Goal: Task Accomplishment & Management: Complete application form

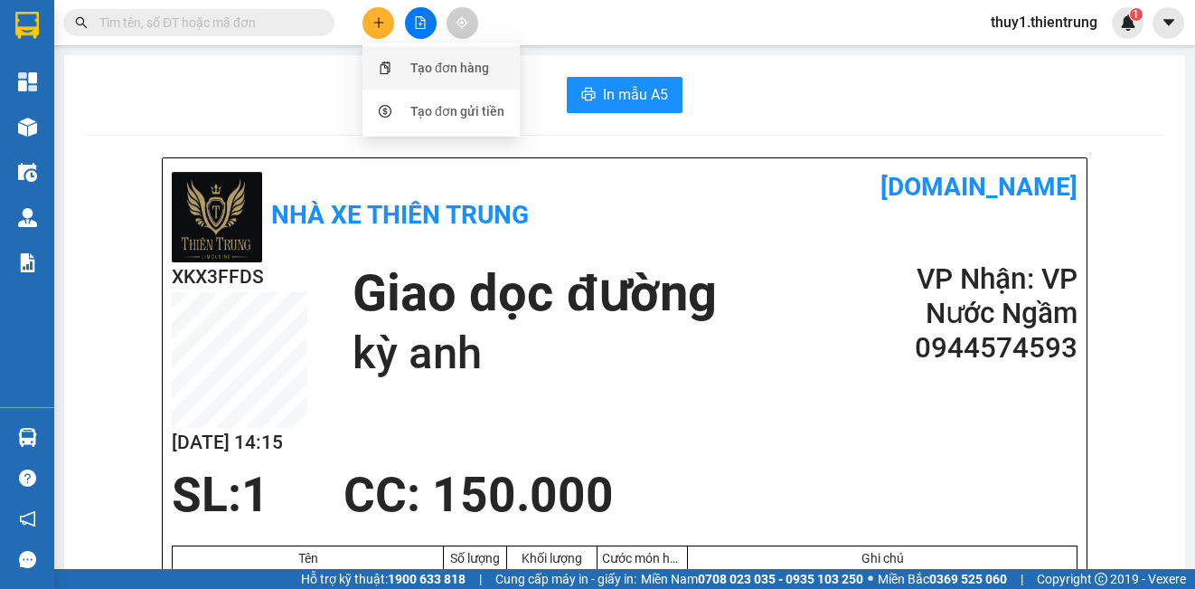
drag, startPoint x: 456, startPoint y: 63, endPoint x: 209, endPoint y: 215, distance: 289.8
click at [456, 65] on div "Tạo đơn hàng" at bounding box center [449, 68] width 79 height 20
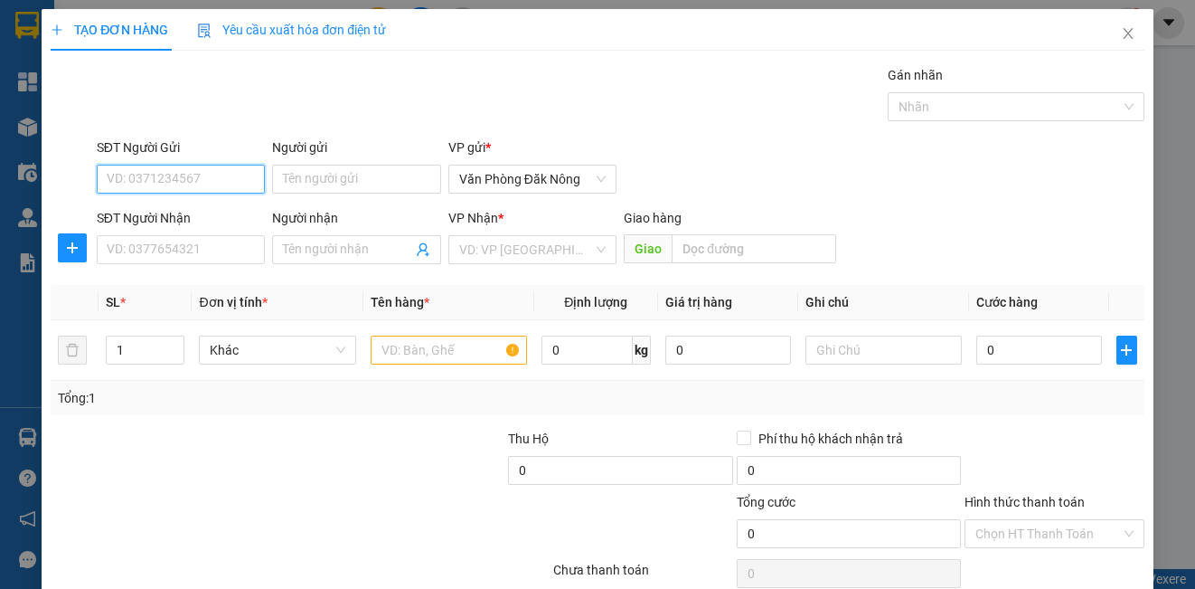
click at [208, 176] on input "SĐT Người Gửi" at bounding box center [181, 179] width 168 height 29
type input "0359359744"
click at [155, 214] on div "0359359744" at bounding box center [179, 215] width 145 height 20
type input "0352103875"
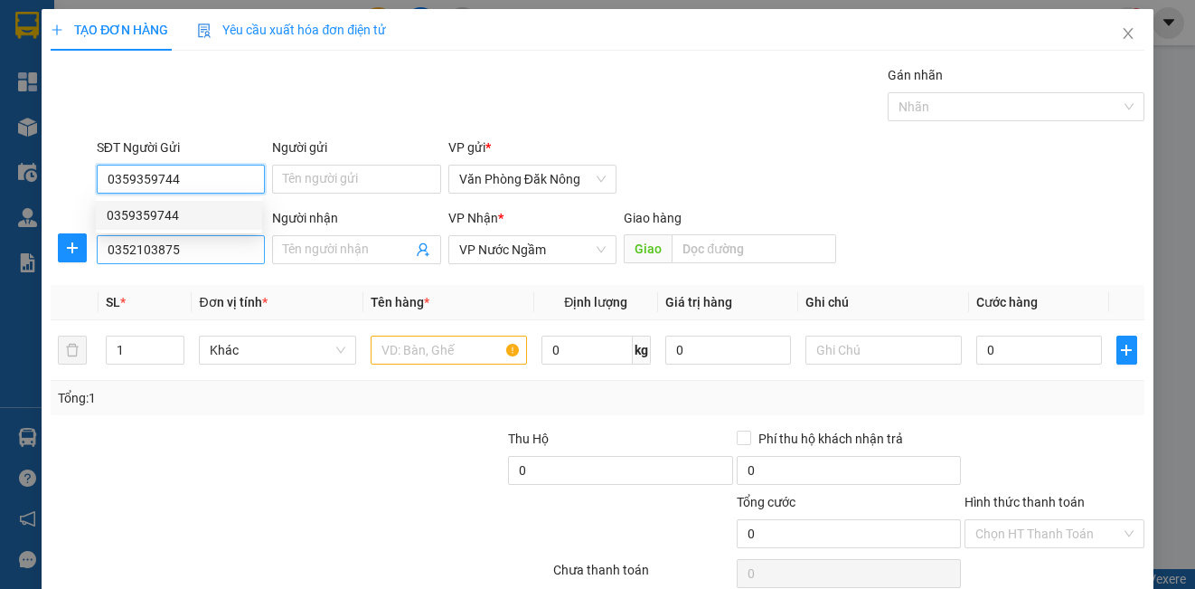
type input "350.000"
type input "0359359744"
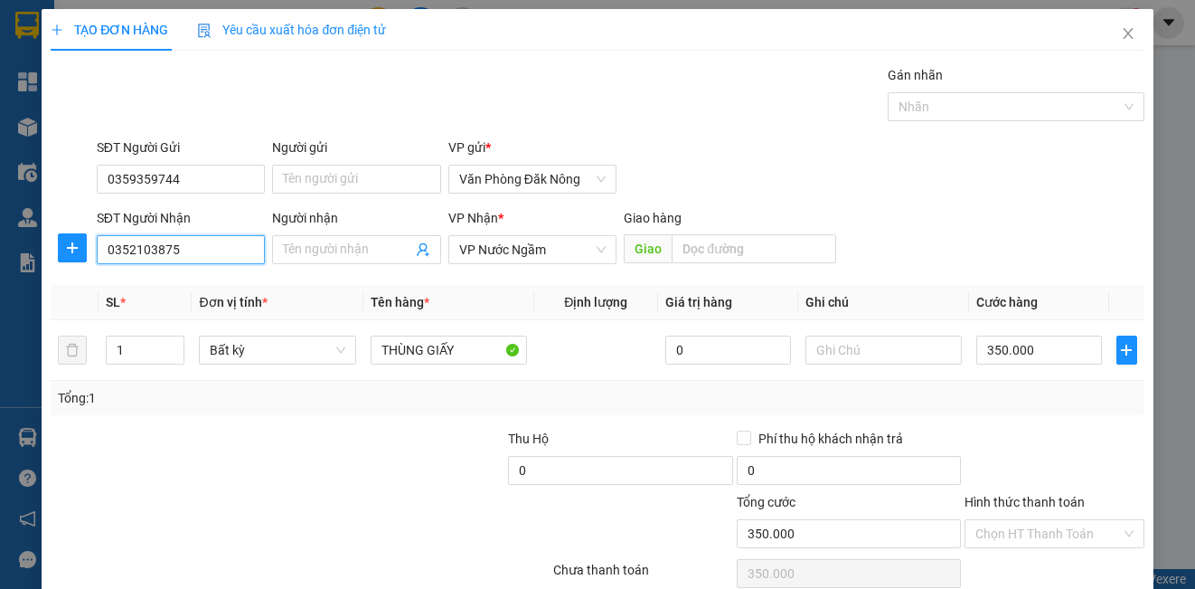
click at [201, 257] on input "0352103875" at bounding box center [181, 249] width 168 height 29
type input "0947666733"
drag, startPoint x: 286, startPoint y: 482, endPoint x: 334, endPoint y: 460, distance: 53.4
click at [303, 475] on div at bounding box center [392, 460] width 229 height 63
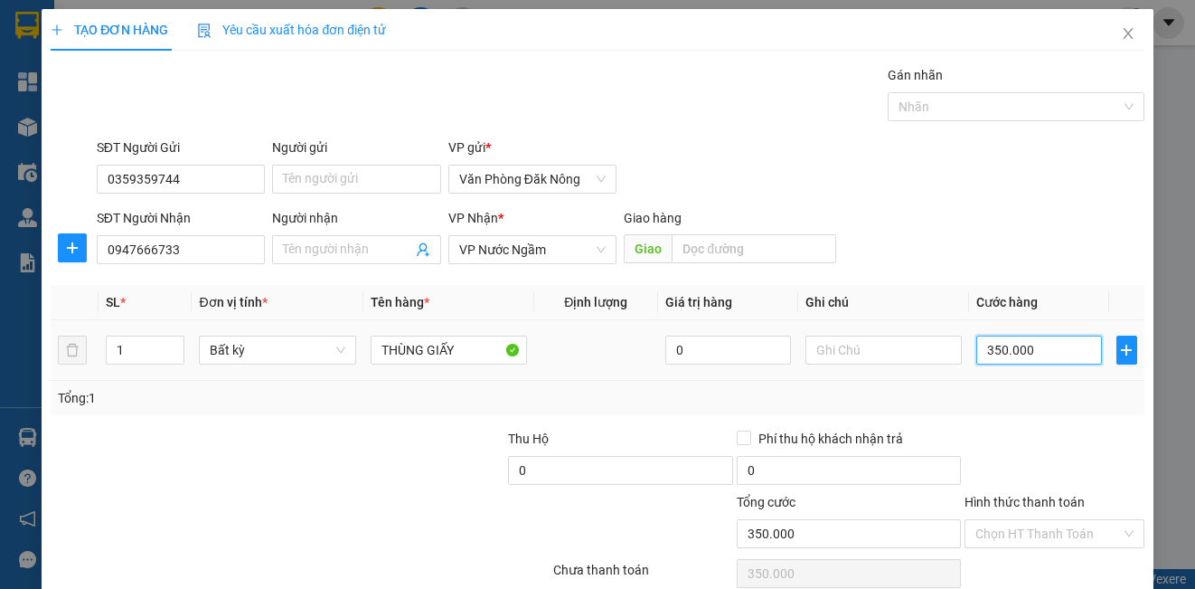
click at [1058, 358] on input "350.000" at bounding box center [1039, 349] width 126 height 29
type input "2"
type input "25"
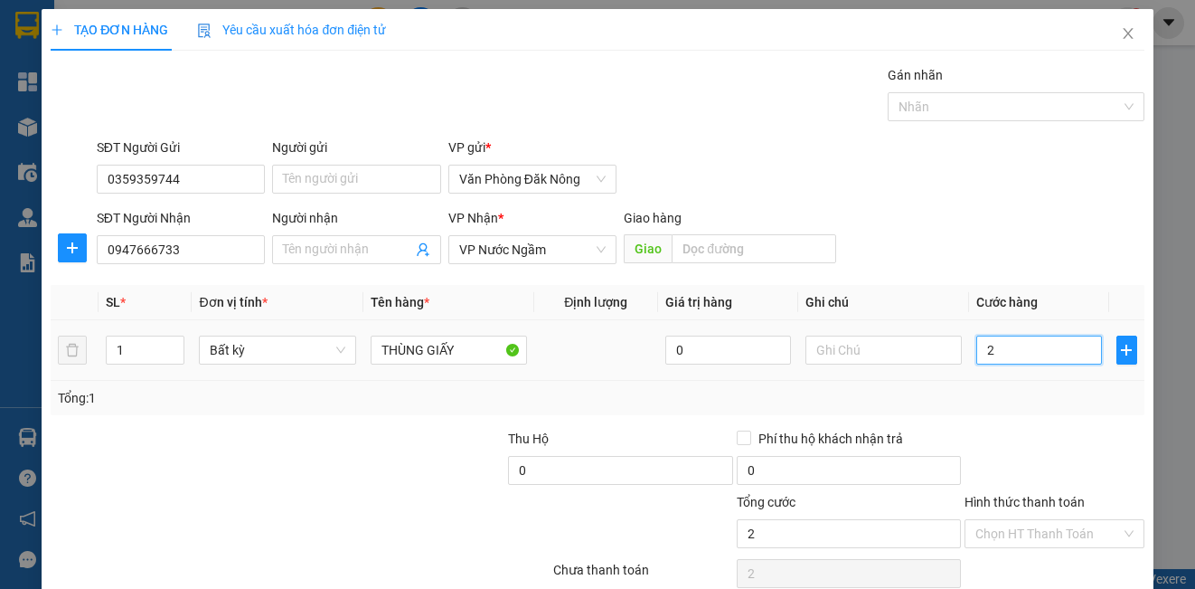
type input "25"
type input "250"
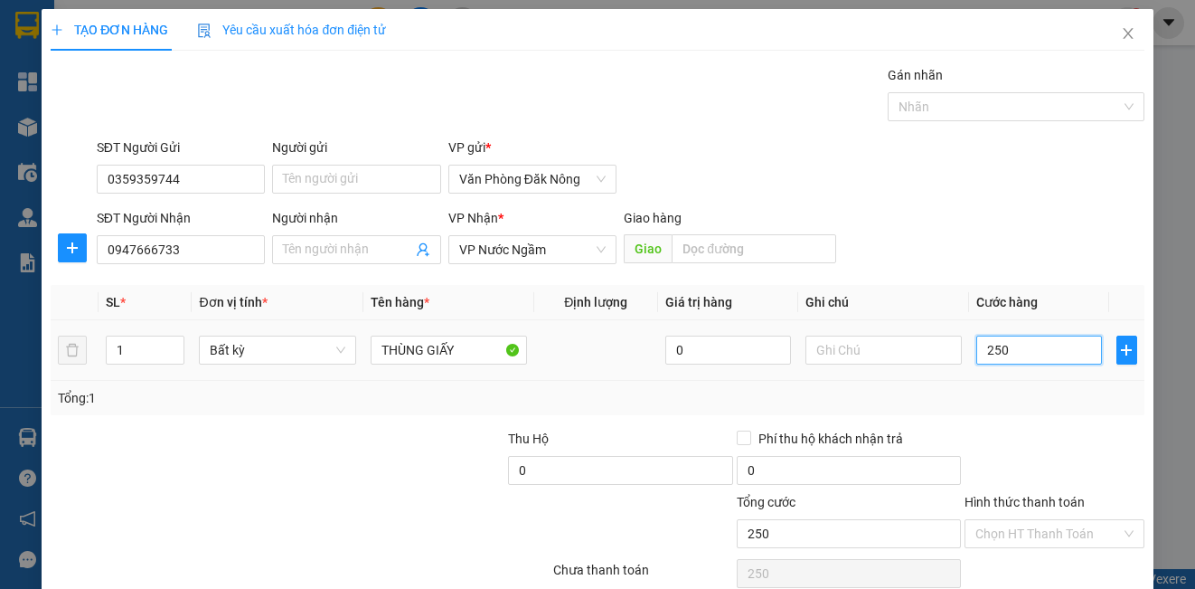
type input "2.500"
type input "25.000"
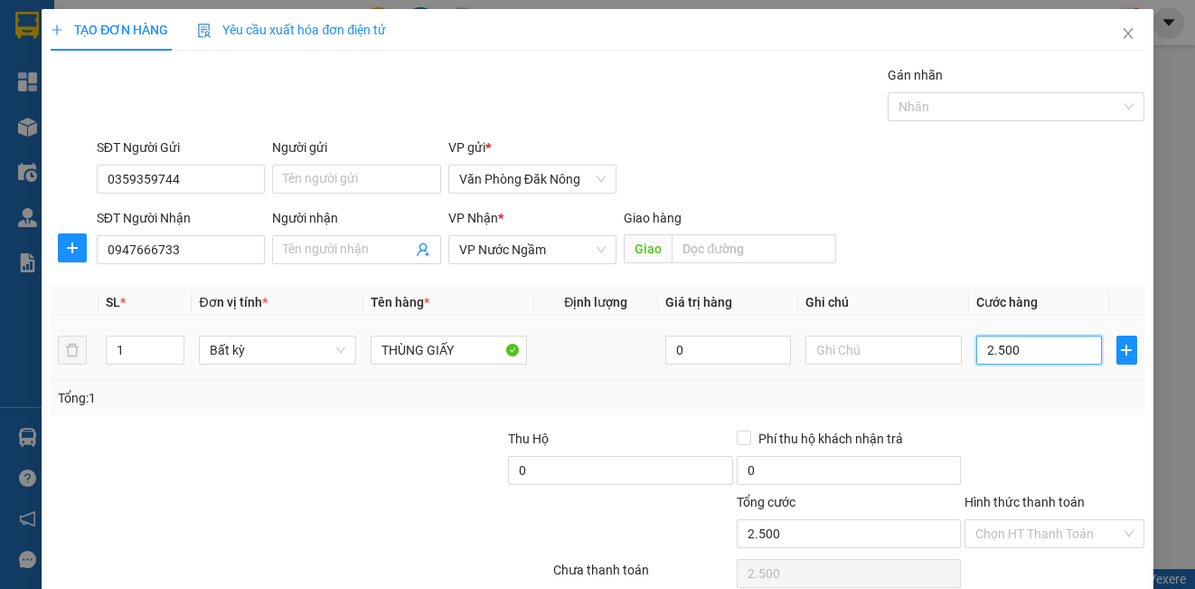
type input "25.000"
type input "250.000"
click at [1012, 448] on div at bounding box center [1054, 460] width 183 height 63
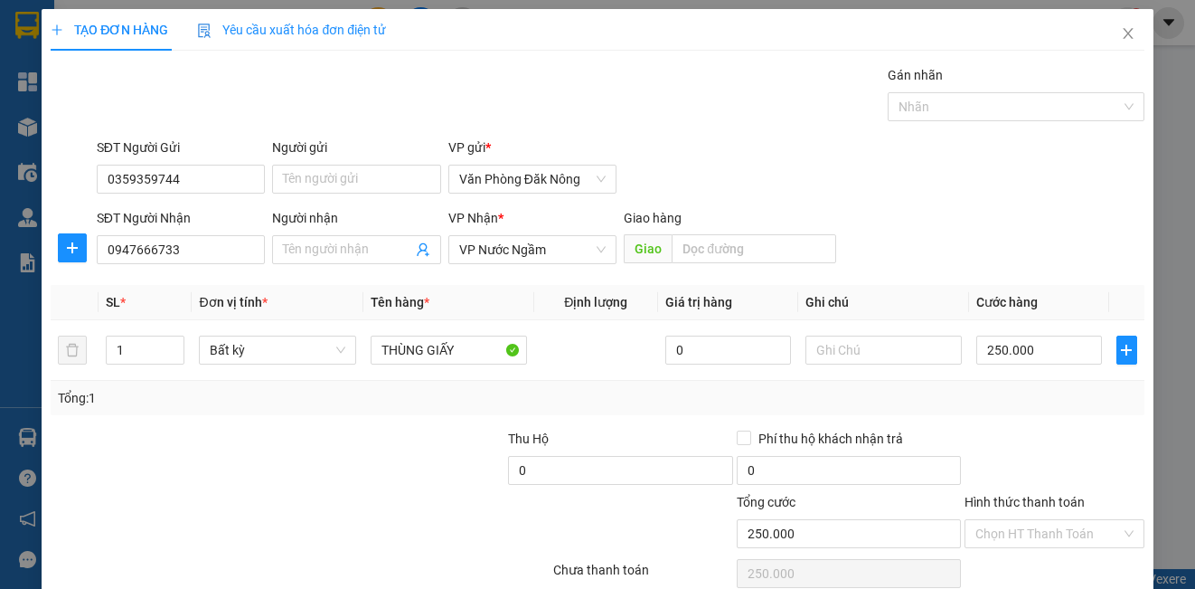
scroll to position [80, 0]
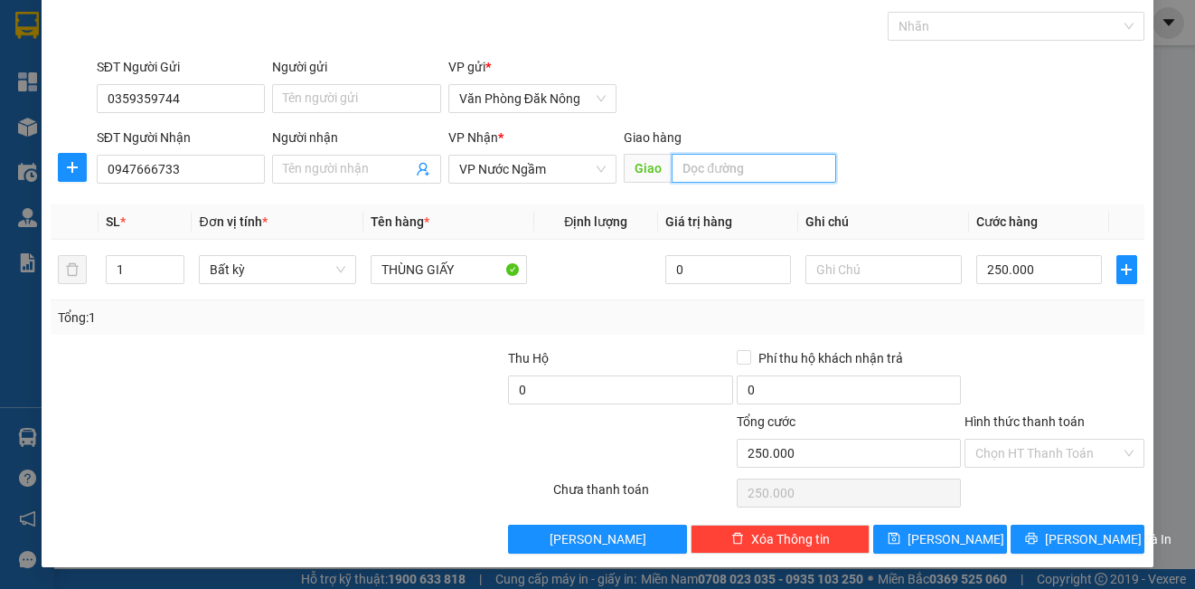
click at [759, 173] on input "text" at bounding box center [754, 168] width 165 height 29
type input "PHỦ LÝ"
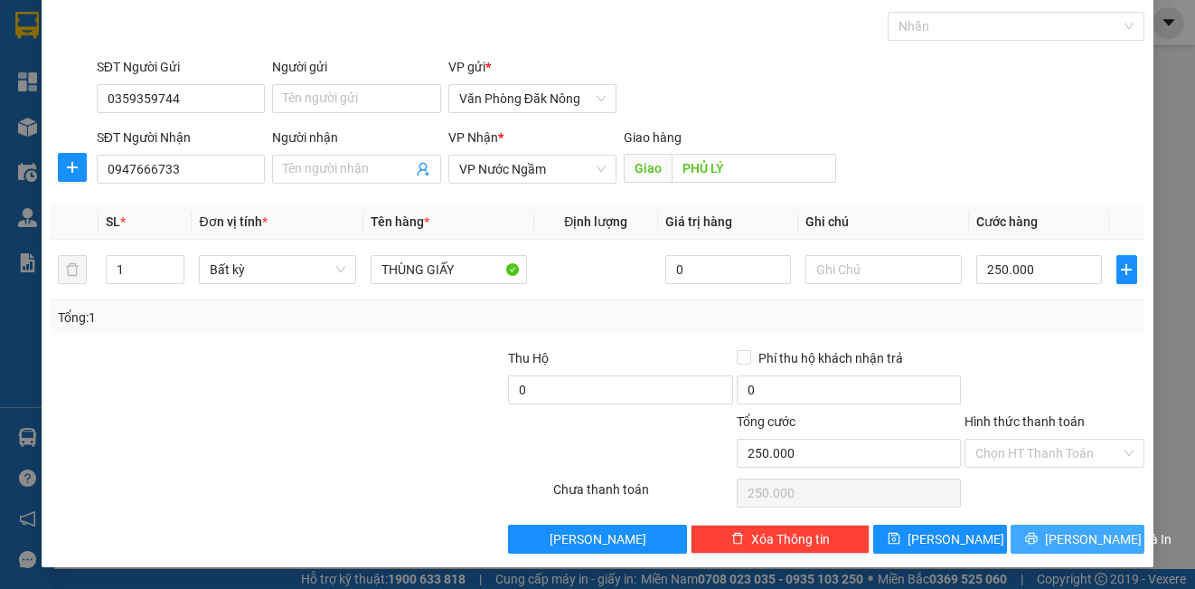
drag, startPoint x: 1051, startPoint y: 537, endPoint x: 1013, endPoint y: 527, distance: 40.1
click at [1051, 538] on span "[PERSON_NAME] và In" at bounding box center [1108, 539] width 127 height 20
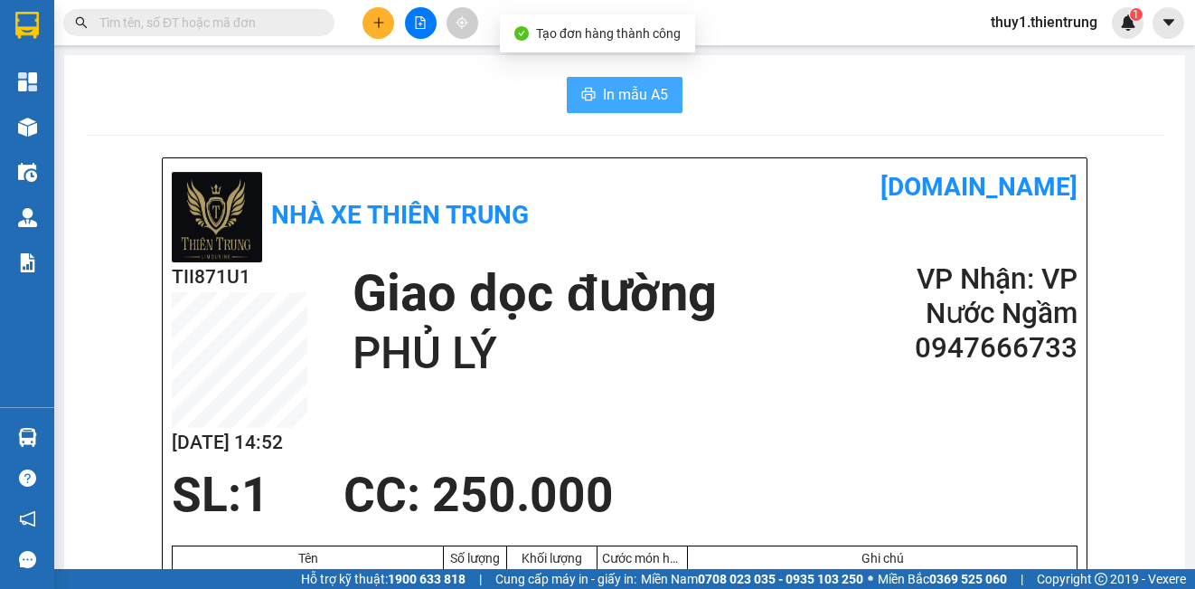
click at [646, 86] on span "In mẫu A5" at bounding box center [635, 94] width 65 height 23
click at [797, 108] on div "In mẫu A5" at bounding box center [625, 95] width 1078 height 36
click at [504, 98] on div "In mẫu A5" at bounding box center [625, 95] width 1078 height 36
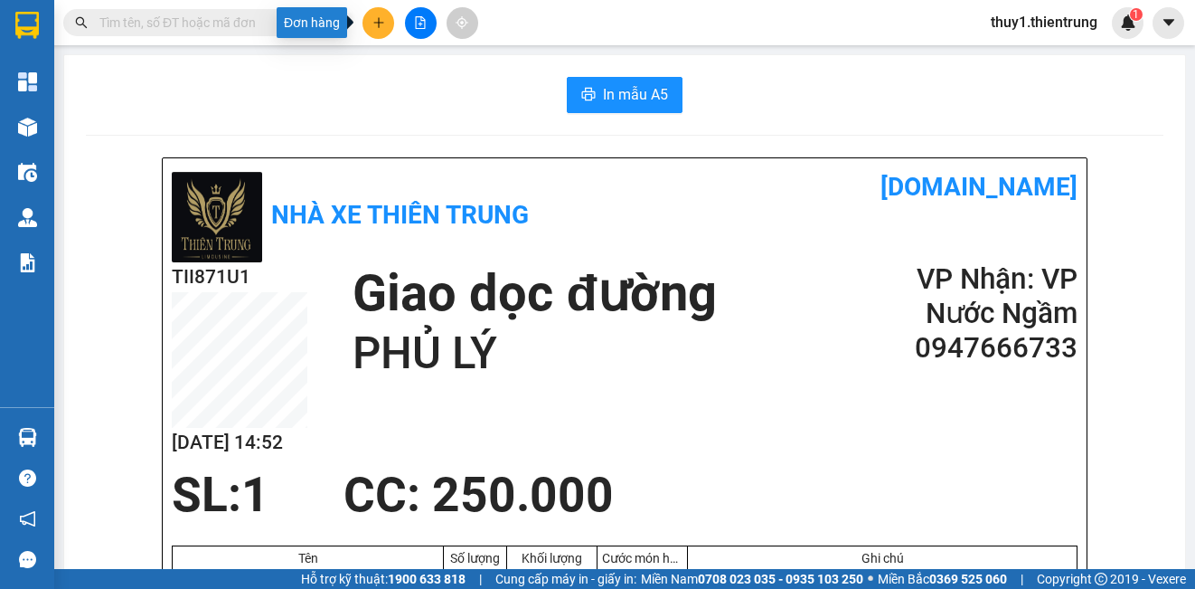
drag, startPoint x: 373, startPoint y: 15, endPoint x: 470, endPoint y: 61, distance: 106.8
click at [373, 16] on button at bounding box center [379, 23] width 32 height 32
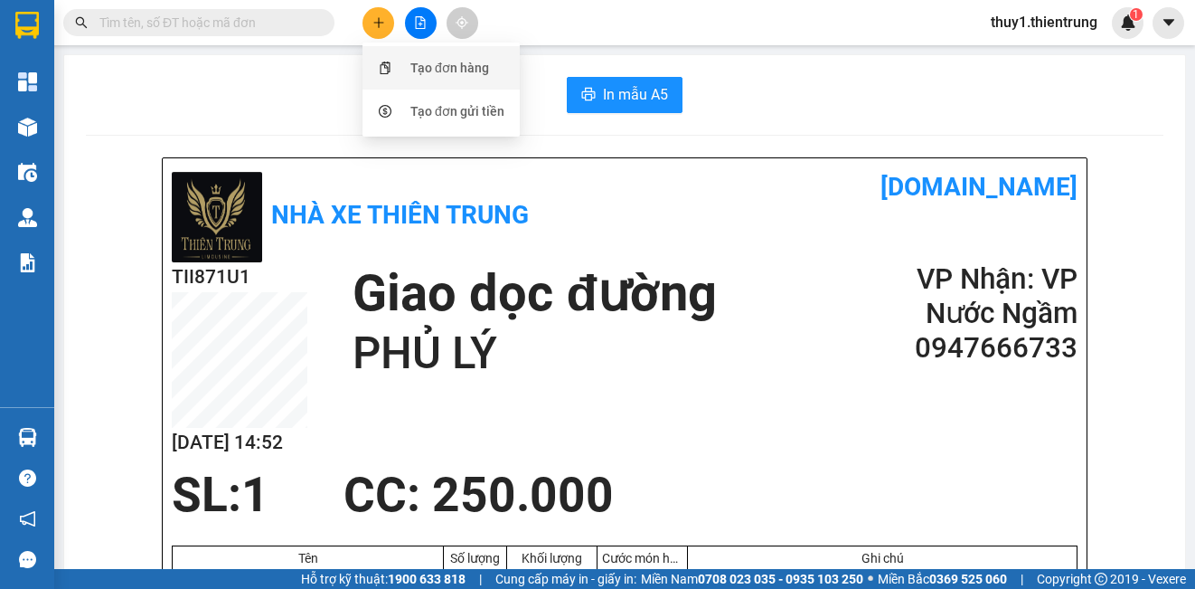
click at [467, 70] on div "Tạo đơn hàng" at bounding box center [449, 68] width 79 height 20
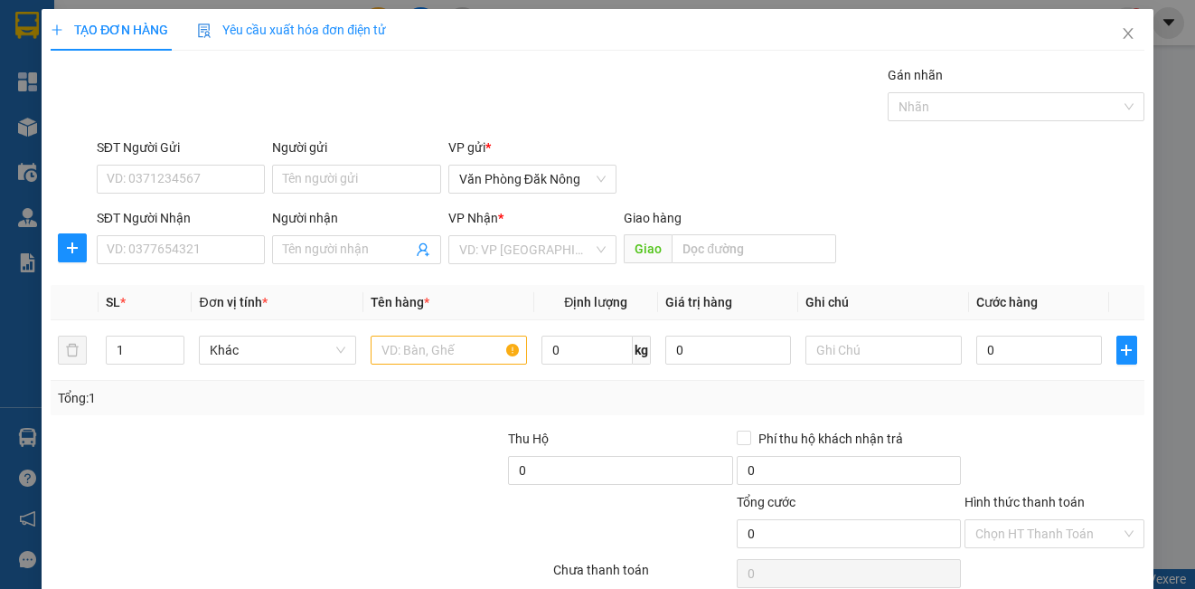
click at [730, 180] on div "SĐT Người Gửi VD: 0371234567 Người gửi Tên người gửi VP gửi * Văn Phòng Đăk Nông" at bounding box center [620, 168] width 1055 height 63
click at [1121, 35] on icon "close" at bounding box center [1128, 33] width 14 height 14
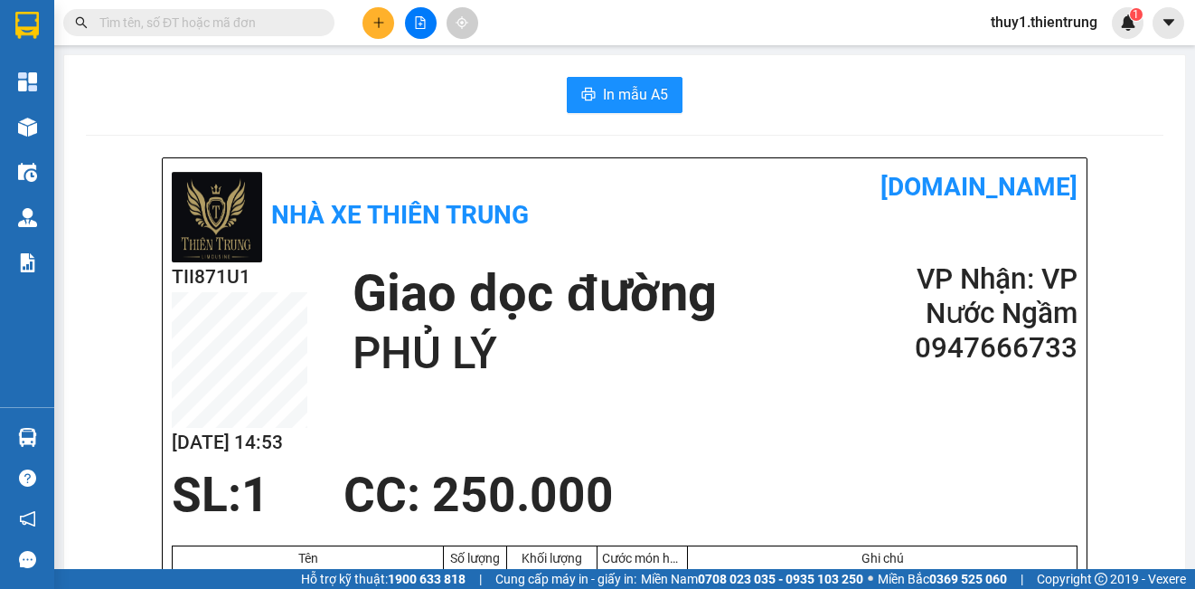
click at [843, 100] on div "In mẫu A5" at bounding box center [625, 95] width 1078 height 36
drag, startPoint x: 472, startPoint y: 86, endPoint x: 811, endPoint y: 120, distance: 340.8
click at [487, 87] on div "In mẫu A5" at bounding box center [625, 95] width 1078 height 36
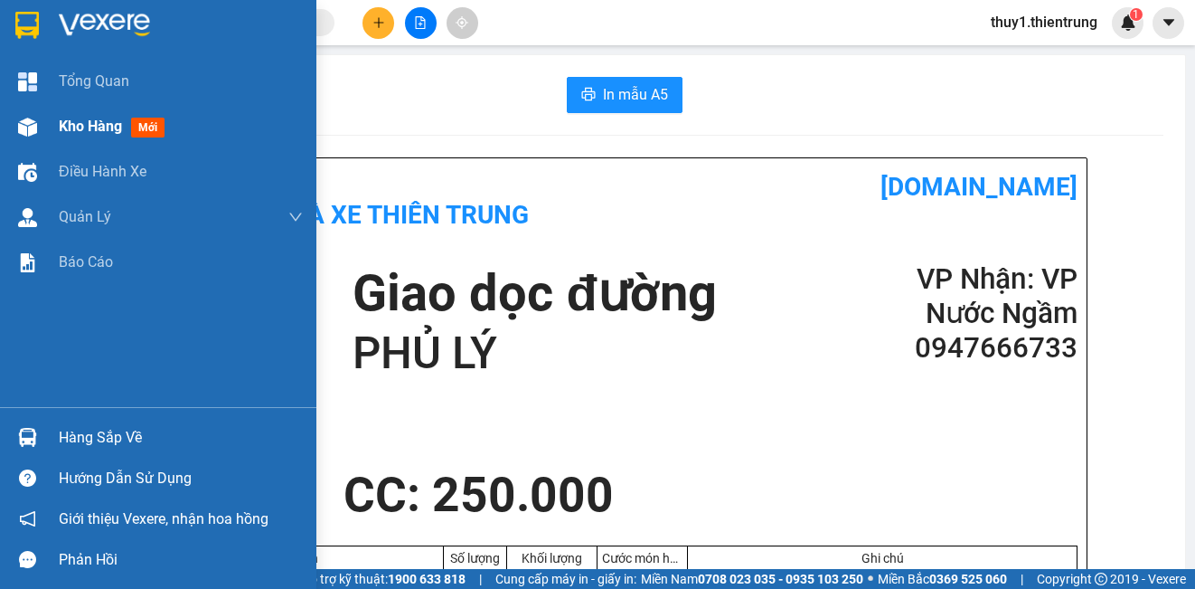
drag, startPoint x: 34, startPoint y: 129, endPoint x: 66, endPoint y: 120, distance: 32.9
click at [33, 128] on img at bounding box center [27, 127] width 19 height 19
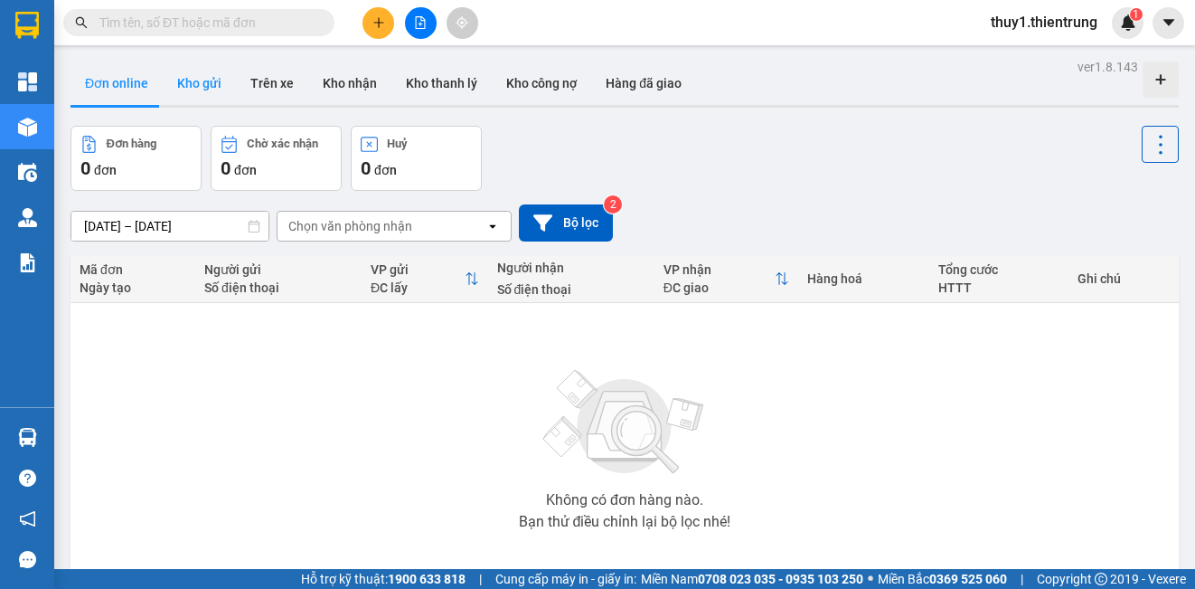
click at [198, 73] on button "Kho gửi" at bounding box center [199, 82] width 73 height 43
type input "[DATE] – [DATE]"
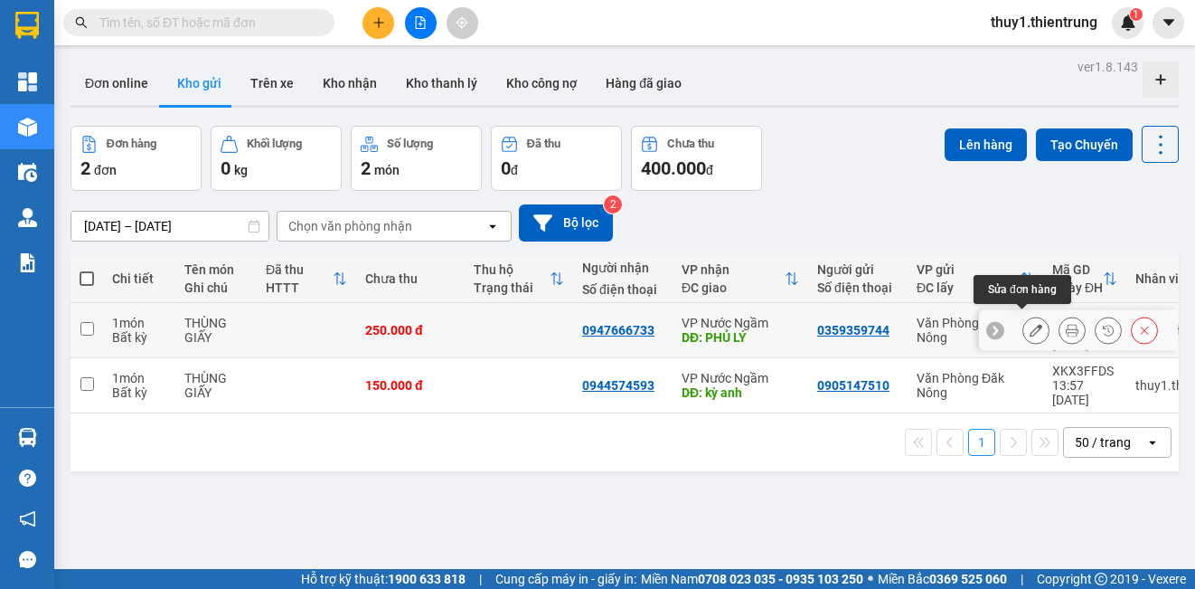
click at [1030, 324] on icon at bounding box center [1036, 330] width 13 height 13
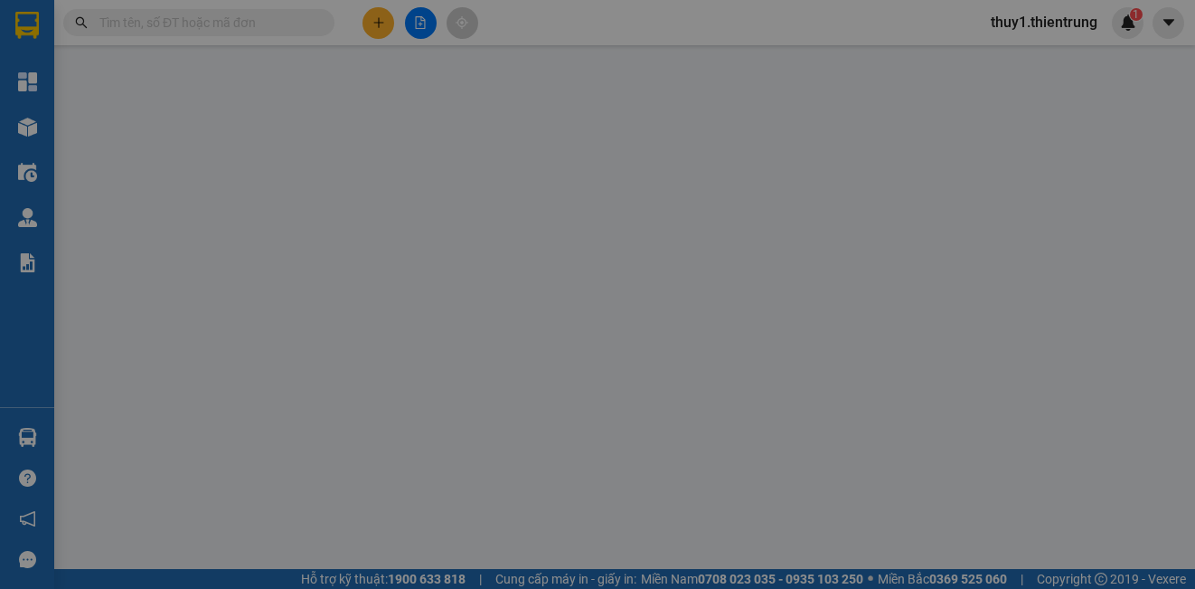
type input "0359359744"
type input "0947666733"
type input "PHỦ LÝ"
type input "250.000"
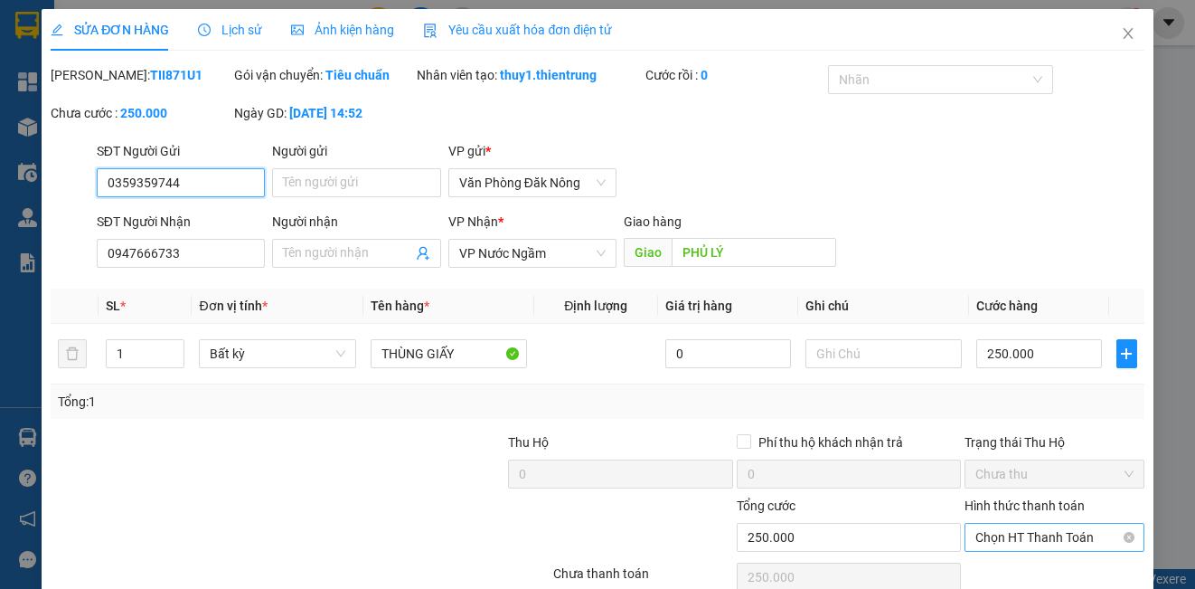
click at [1036, 551] on span "Chọn HT Thanh Toán" at bounding box center [1053, 536] width 157 height 27
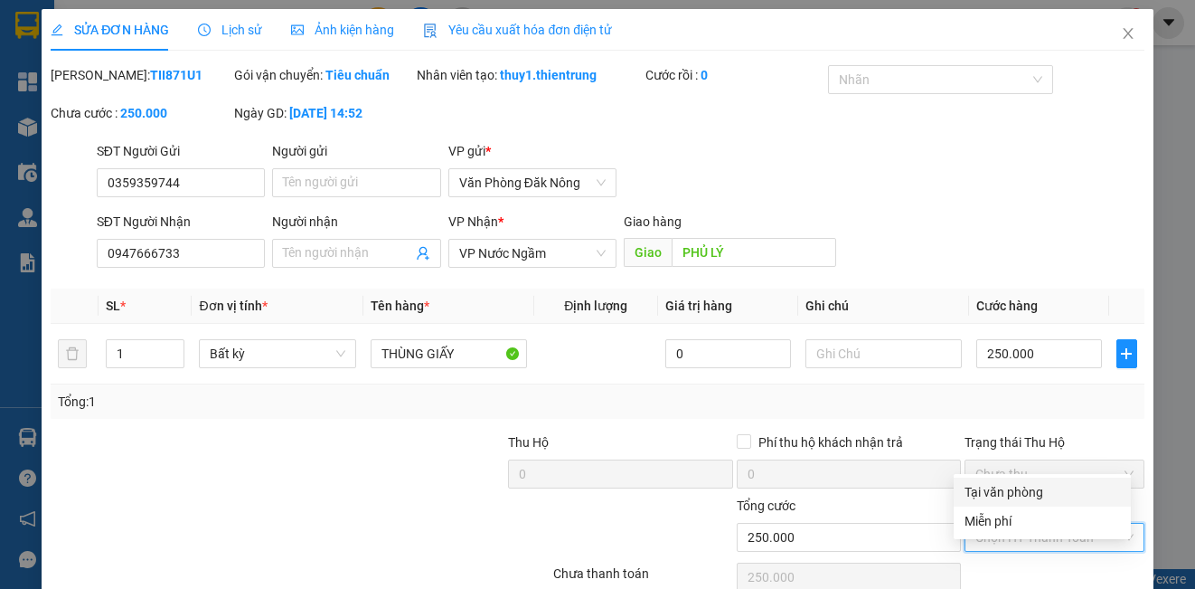
drag, startPoint x: 1016, startPoint y: 495, endPoint x: 1043, endPoint y: 533, distance: 46.7
click at [1031, 523] on div "Tại văn phòng Miễn phí" at bounding box center [1042, 506] width 177 height 58
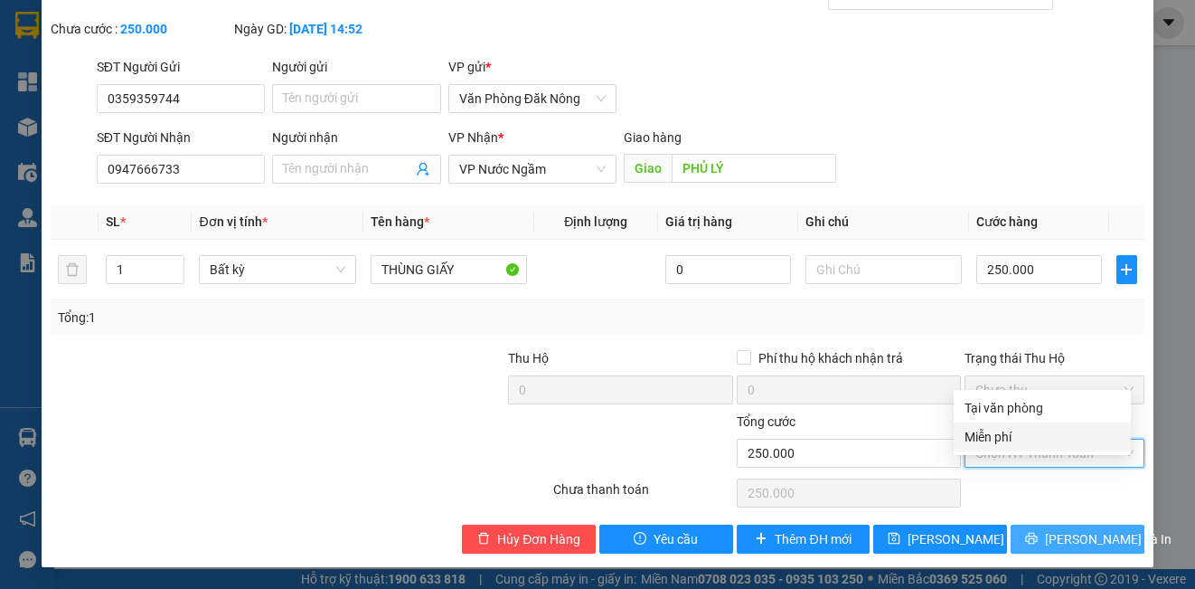
click at [1055, 532] on span "[PERSON_NAME] và In" at bounding box center [1108, 539] width 127 height 20
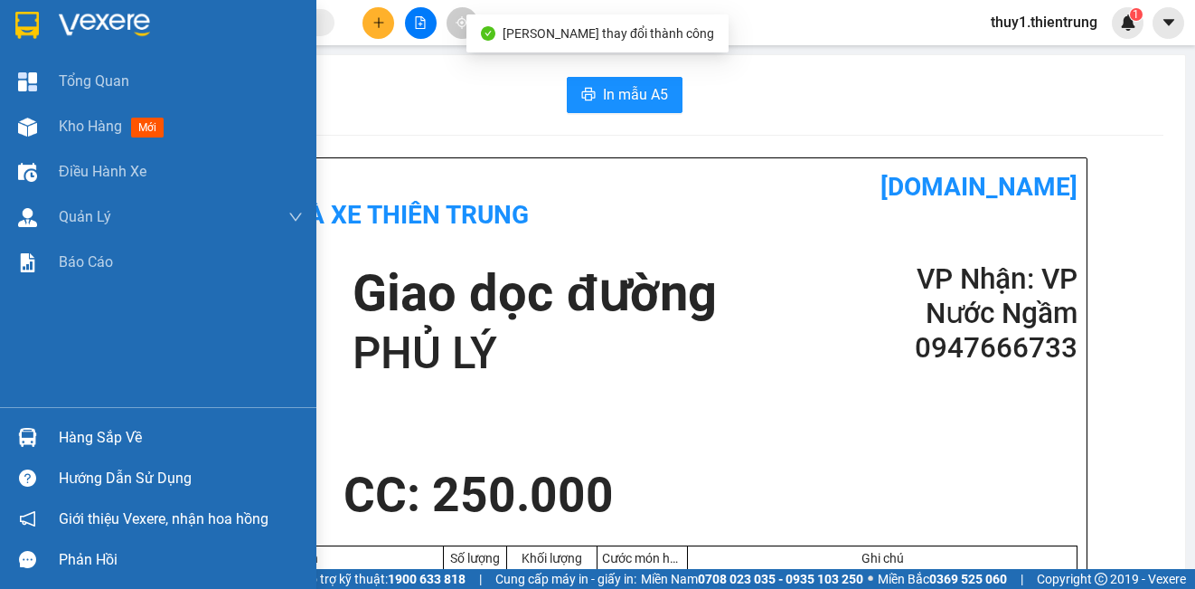
click at [45, 132] on div "Kho hàng mới" at bounding box center [158, 126] width 316 height 45
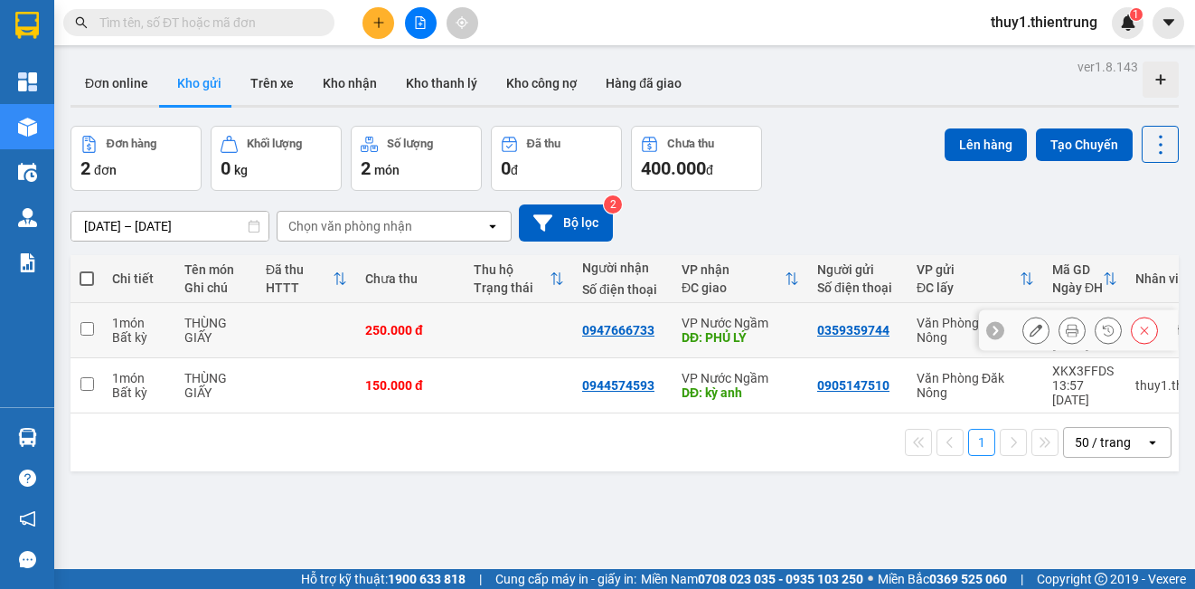
click at [1030, 324] on icon at bounding box center [1036, 330] width 13 height 13
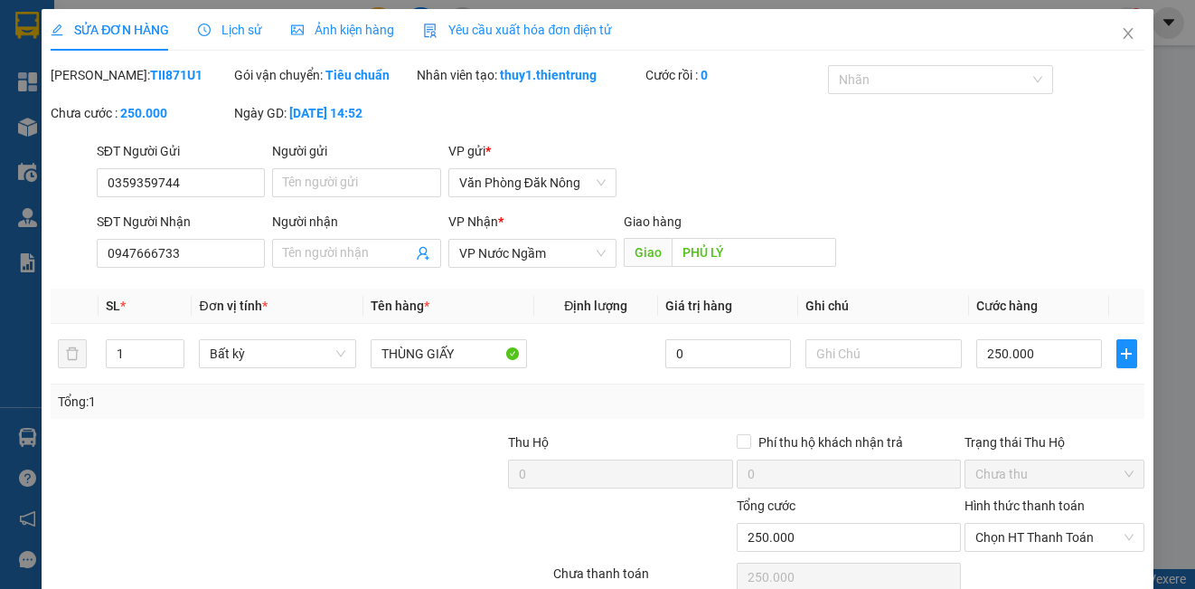
type input "0359359744"
type input "0947666733"
type input "PHỦ LÝ"
type input "250.000"
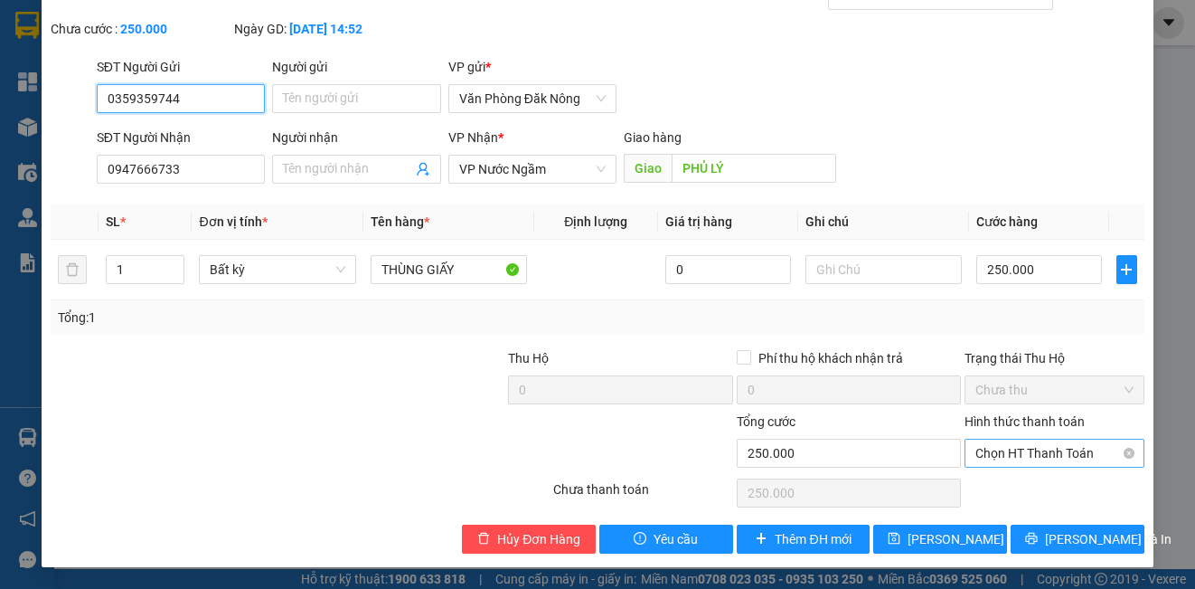
click at [1048, 446] on span "Chọn HT Thanh Toán" at bounding box center [1053, 452] width 157 height 27
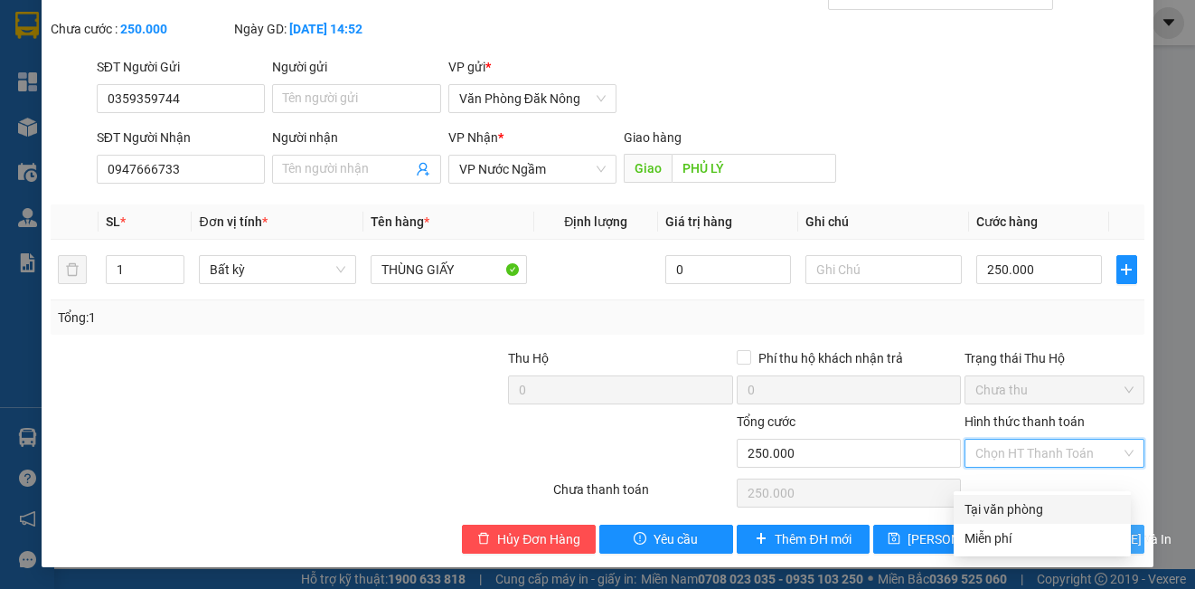
drag, startPoint x: 1027, startPoint y: 495, endPoint x: 1033, endPoint y: 525, distance: 30.5
click at [1026, 499] on div "Tại văn phòng" at bounding box center [1042, 509] width 155 height 20
type input "0"
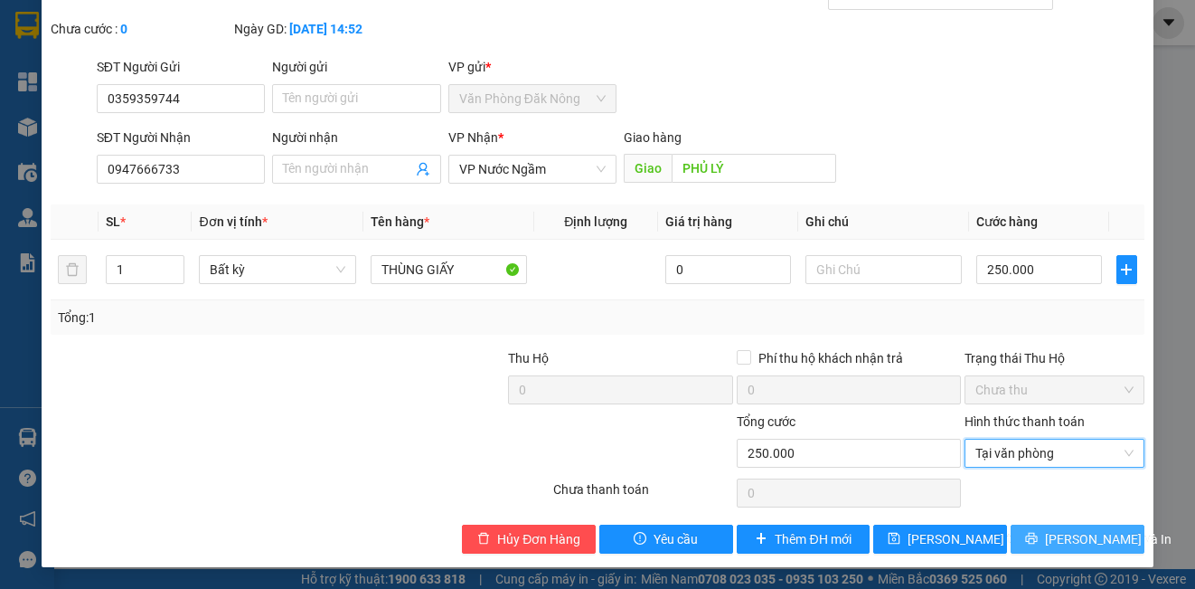
drag, startPoint x: 1031, startPoint y: 539, endPoint x: 999, endPoint y: 515, distance: 39.4
click at [1029, 539] on icon "printer" at bounding box center [1031, 538] width 13 height 13
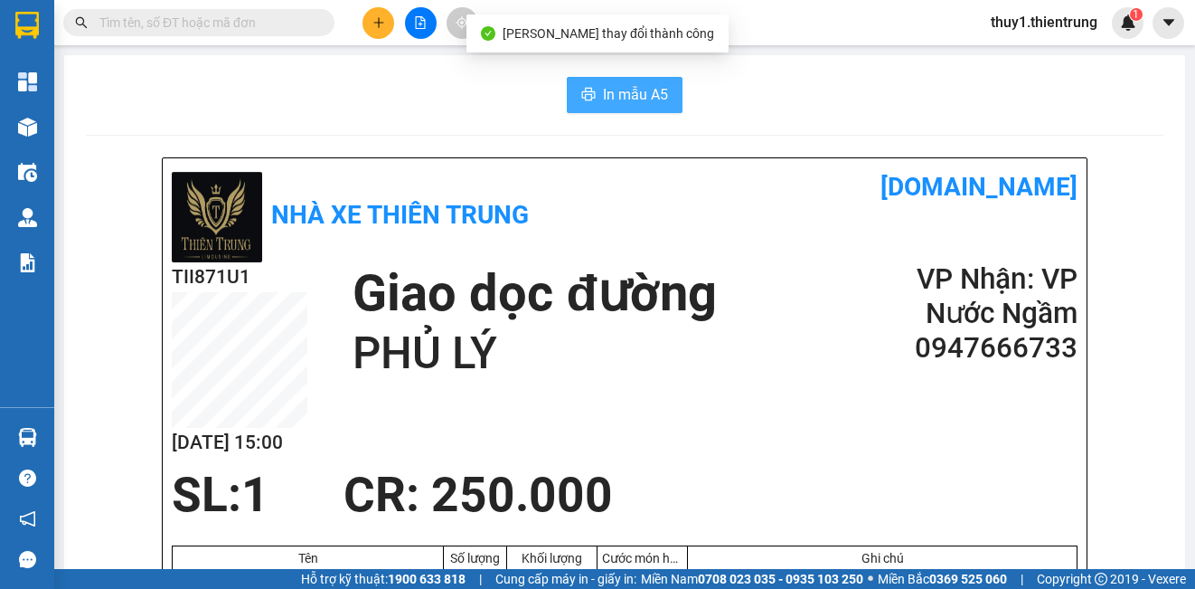
click at [645, 100] on span "In mẫu A5" at bounding box center [635, 94] width 65 height 23
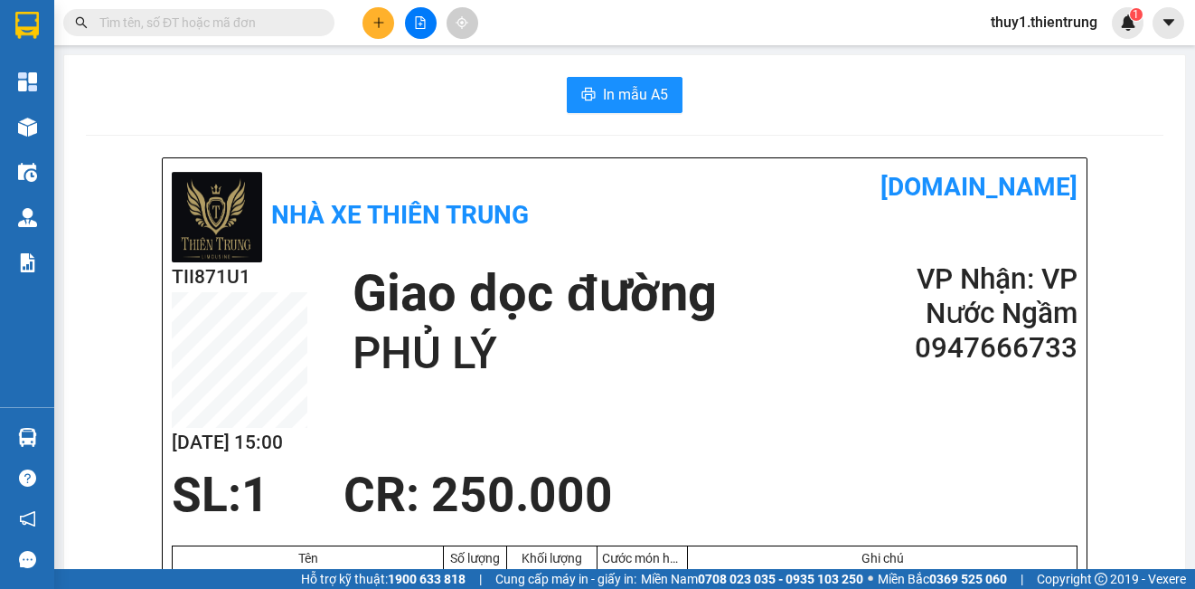
click at [641, 378] on div "TII871U1 [DATE] 15:00 [GEOGRAPHIC_DATA] dọc đường PHỦ LÝ VP Nhận: VP Nước Ngầ…" at bounding box center [625, 364] width 906 height 205
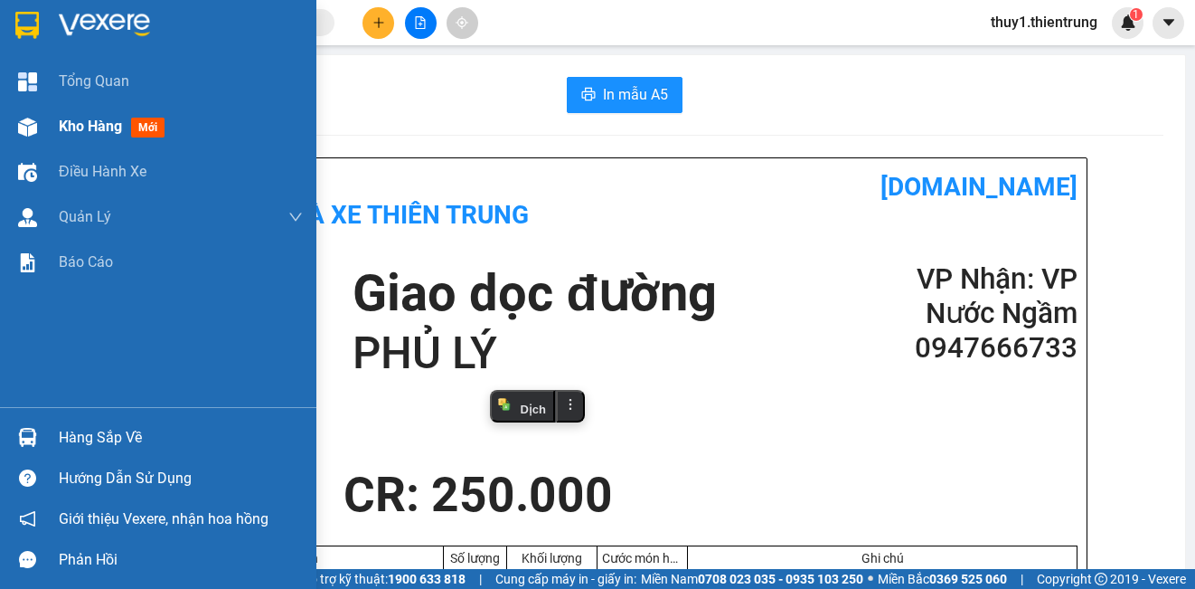
click at [32, 126] on img at bounding box center [27, 127] width 19 height 19
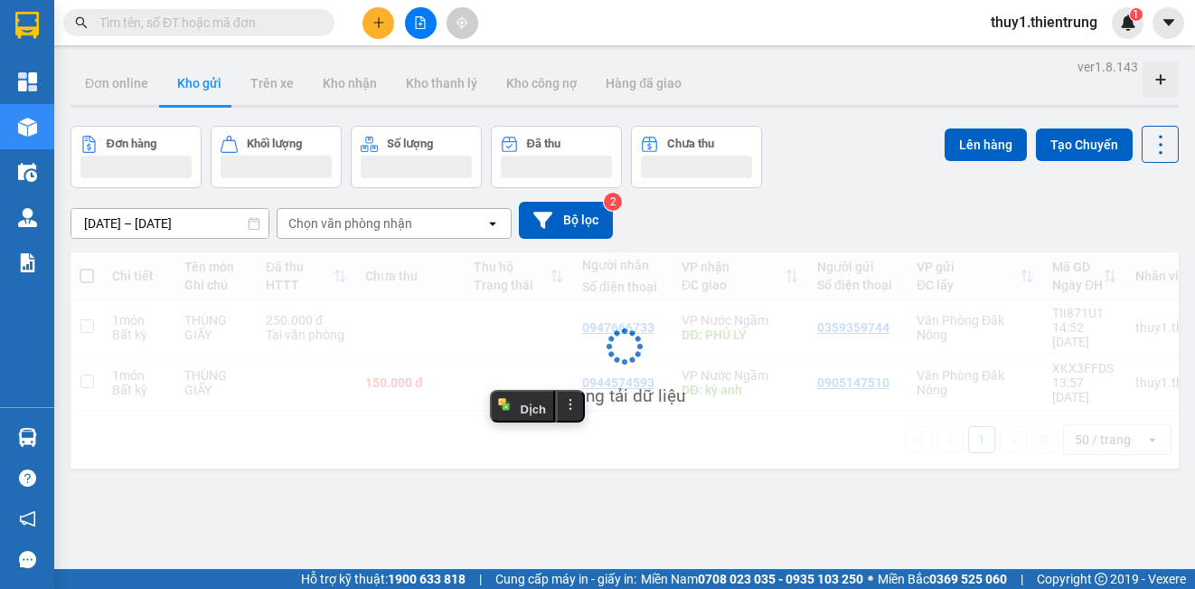
drag, startPoint x: 651, startPoint y: 391, endPoint x: 605, endPoint y: 379, distance: 47.8
click at [647, 401] on div "Đang tải dữ liệu" at bounding box center [625, 360] width 1108 height 216
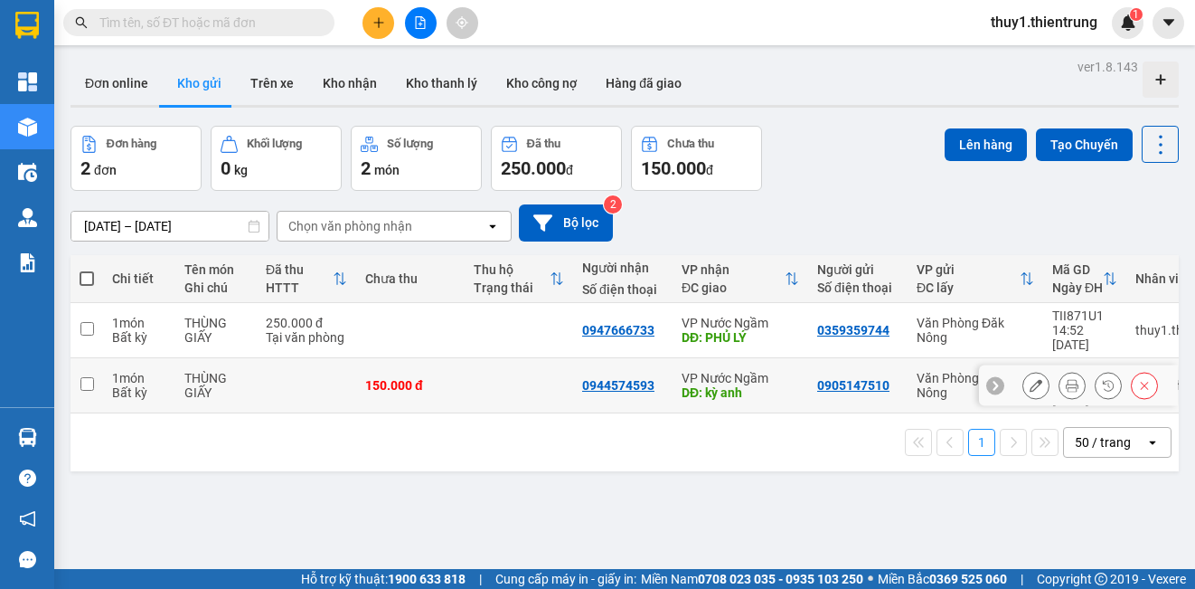
click at [1066, 379] on icon at bounding box center [1072, 385] width 13 height 13
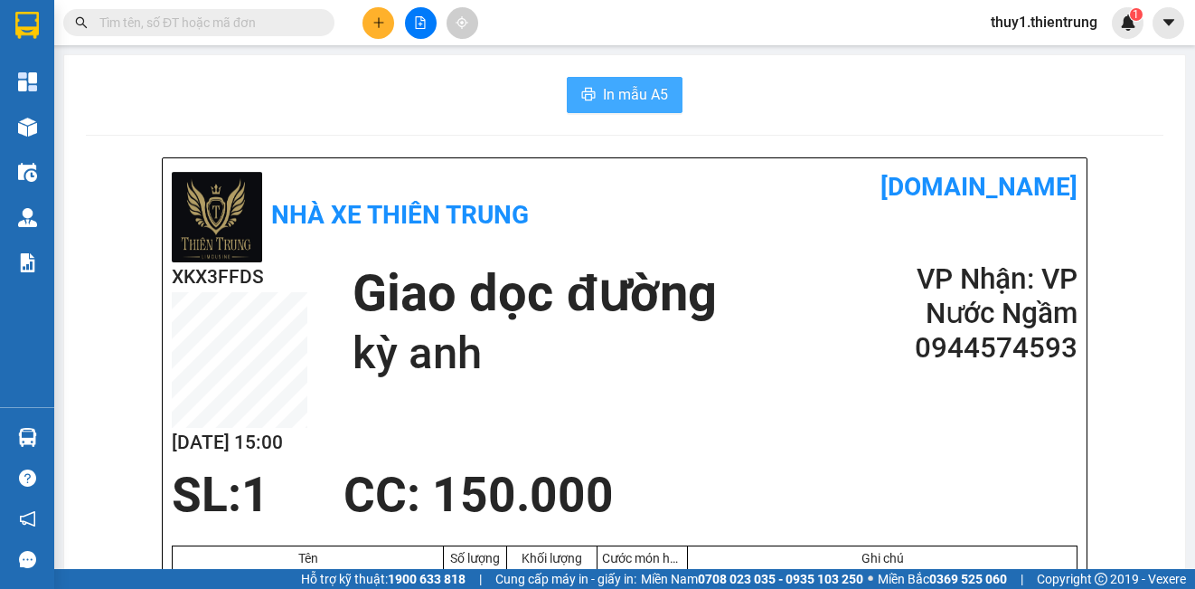
click at [656, 90] on span "In mẫu A5" at bounding box center [635, 94] width 65 height 23
drag, startPoint x: 576, startPoint y: 394, endPoint x: 29, endPoint y: 223, distance: 573.0
click at [329, 322] on div "XKX3FFDS [DATE] 15:00 Giao dọc đường kỳ anh VP Nhận: VP Nước Ngầm 0944574593" at bounding box center [625, 364] width 906 height 205
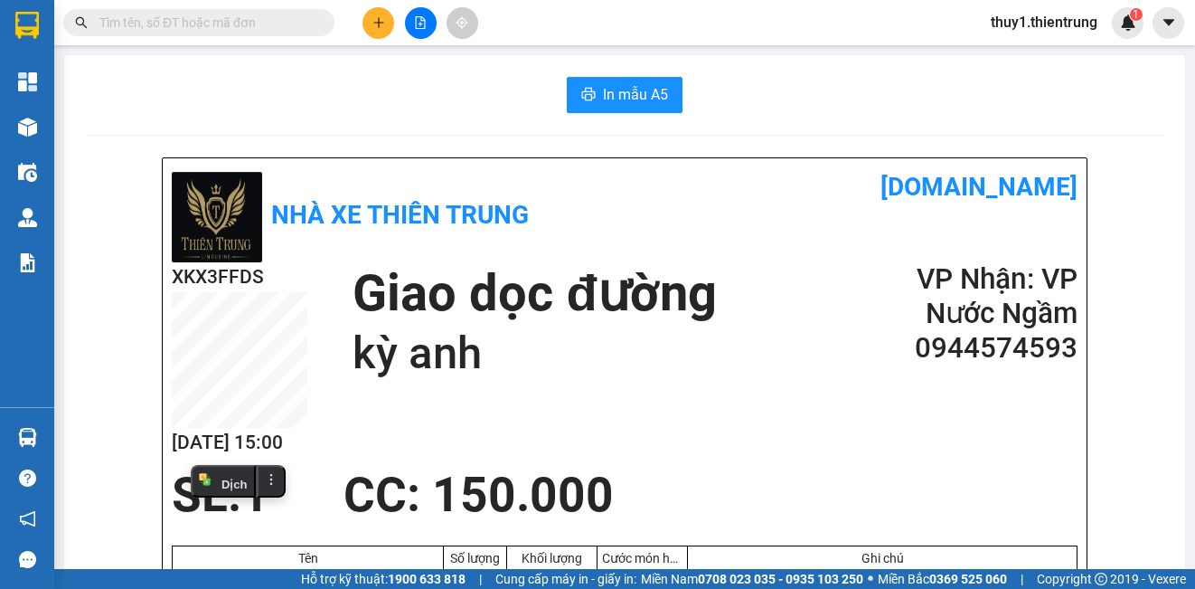
click at [571, 446] on div "XKX3FFDS [DATE] 15:00 Giao dọc đường kỳ anh VP Nhận: VP Nước Ngầm 0944574593" at bounding box center [625, 364] width 906 height 205
click at [698, 405] on div "XKX3FFDS [DATE] 15:00 Giao dọc đường kỳ anh VP Nhận: VP Nước Ngầm 0944574593" at bounding box center [625, 364] width 906 height 205
drag, startPoint x: 724, startPoint y: 194, endPoint x: 413, endPoint y: 154, distance: 313.6
click at [721, 193] on h1 "[DOMAIN_NAME]" at bounding box center [851, 187] width 453 height 40
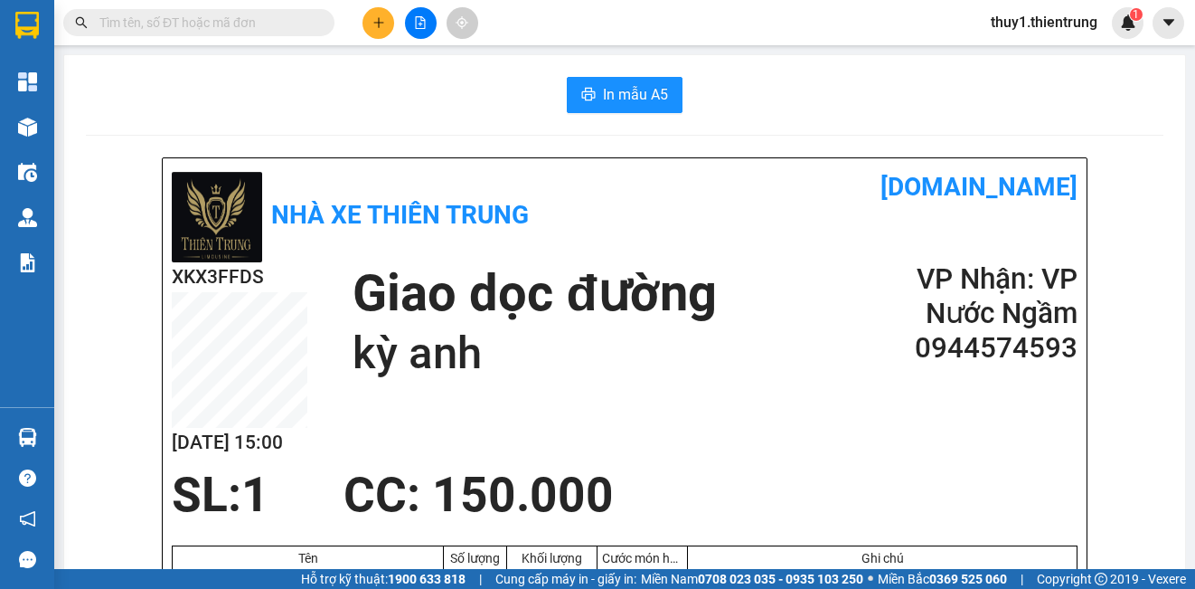
click at [302, 110] on div "In mẫu A5" at bounding box center [625, 95] width 1078 height 36
click at [434, 86] on div "In mẫu A5" at bounding box center [625, 95] width 1078 height 36
click at [144, 99] on div "In mẫu A5" at bounding box center [625, 95] width 1078 height 36
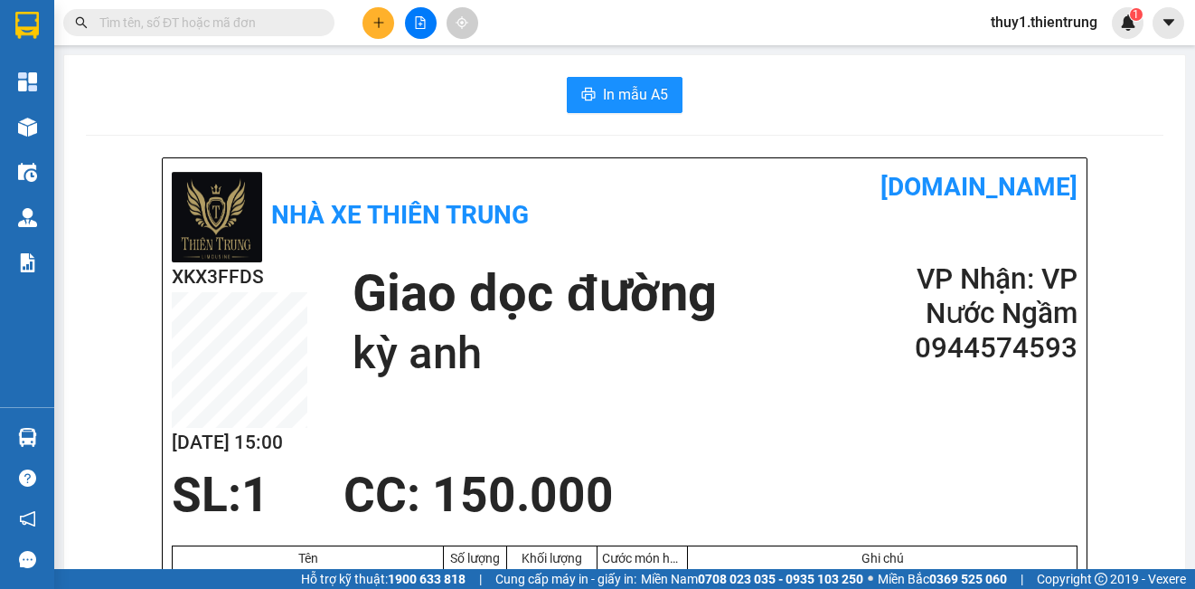
click at [693, 232] on div "Nhà xe Thiên Trung [DOMAIN_NAME]" at bounding box center [625, 214] width 906 height 95
click at [411, 104] on div "In mẫu A5" at bounding box center [625, 95] width 1078 height 36
click at [219, 135] on div at bounding box center [625, 135] width 1078 height 1
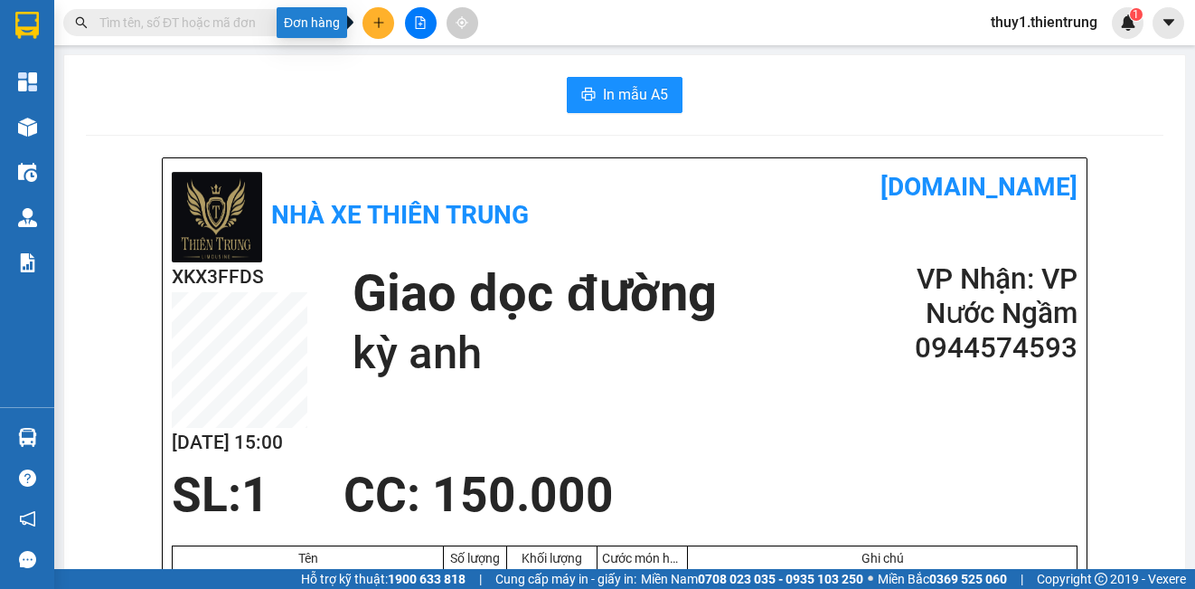
drag, startPoint x: 368, startPoint y: 24, endPoint x: 387, endPoint y: 32, distance: 20.3
click at [369, 24] on button at bounding box center [379, 23] width 32 height 32
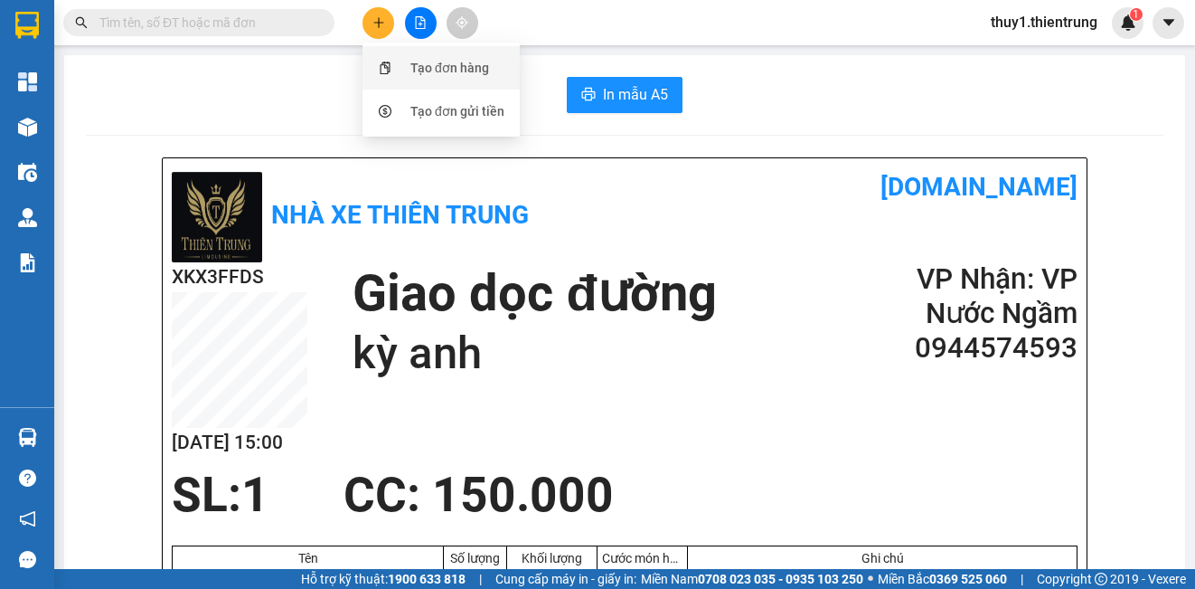
click at [422, 73] on div "Tạo đơn hàng" at bounding box center [449, 68] width 79 height 20
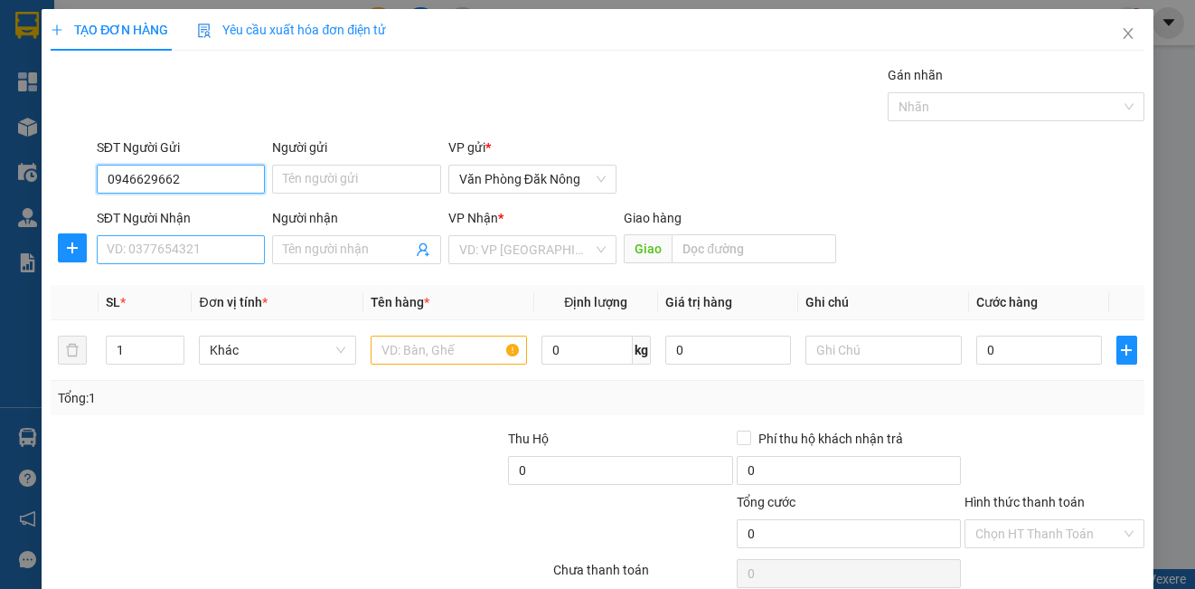
type input "0946629662"
click at [155, 241] on input "SĐT Người Nhận" at bounding box center [181, 249] width 168 height 29
type input "0914332468"
drag, startPoint x: 506, startPoint y: 231, endPoint x: 495, endPoint y: 248, distance: 20.3
click at [506, 230] on div "VP Nhận *" at bounding box center [532, 221] width 168 height 27
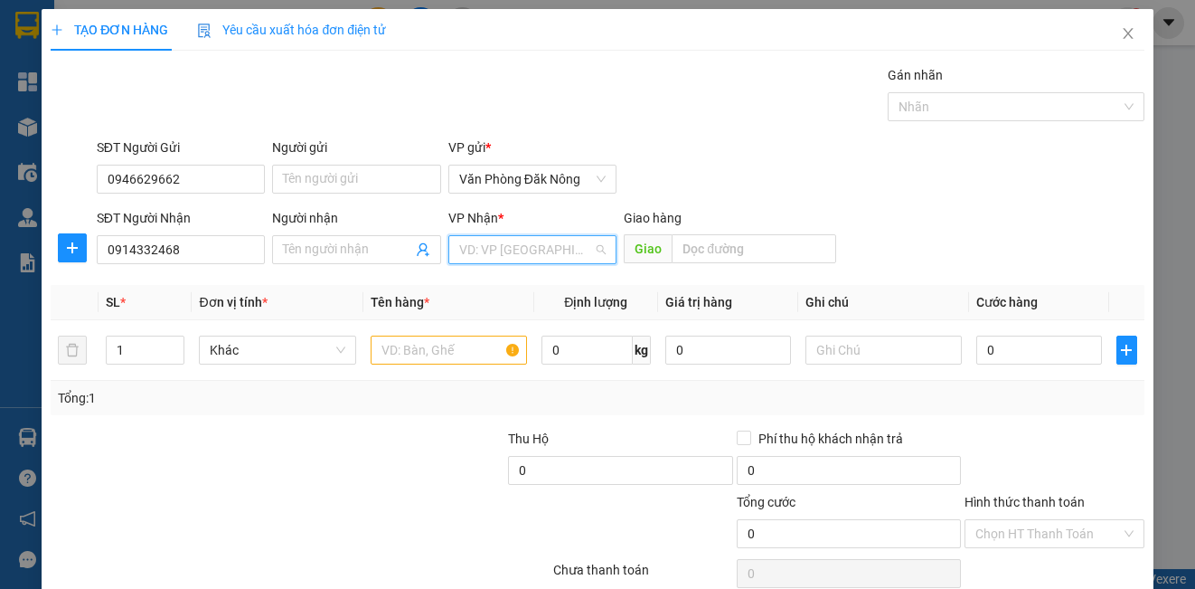
click at [495, 249] on input "search" at bounding box center [526, 249] width 134 height 27
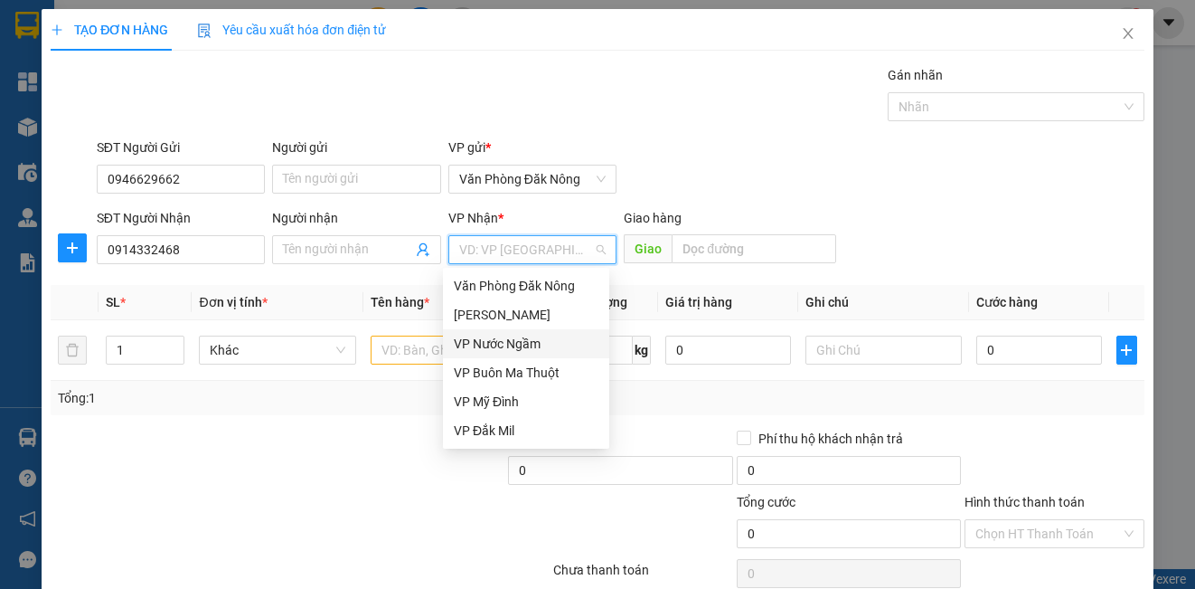
drag, startPoint x: 468, startPoint y: 340, endPoint x: 423, endPoint y: 352, distance: 46.7
click at [466, 341] on div "VP Nước Ngầm" at bounding box center [526, 344] width 145 height 20
click at [411, 355] on input "text" at bounding box center [449, 349] width 156 height 29
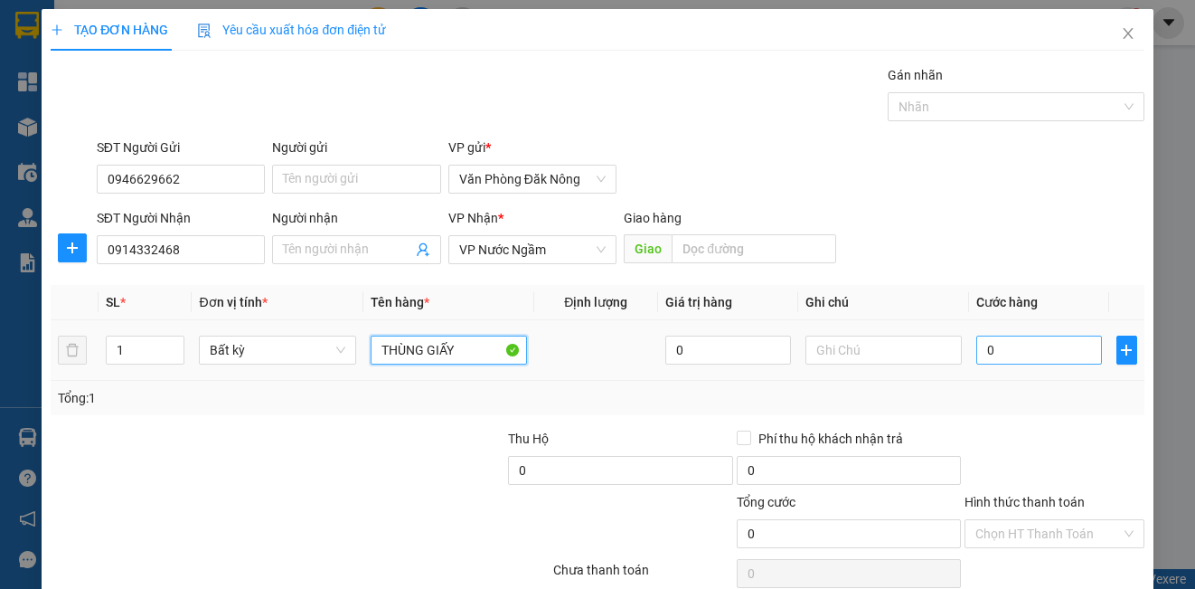
type input "THÙNG GIẤY"
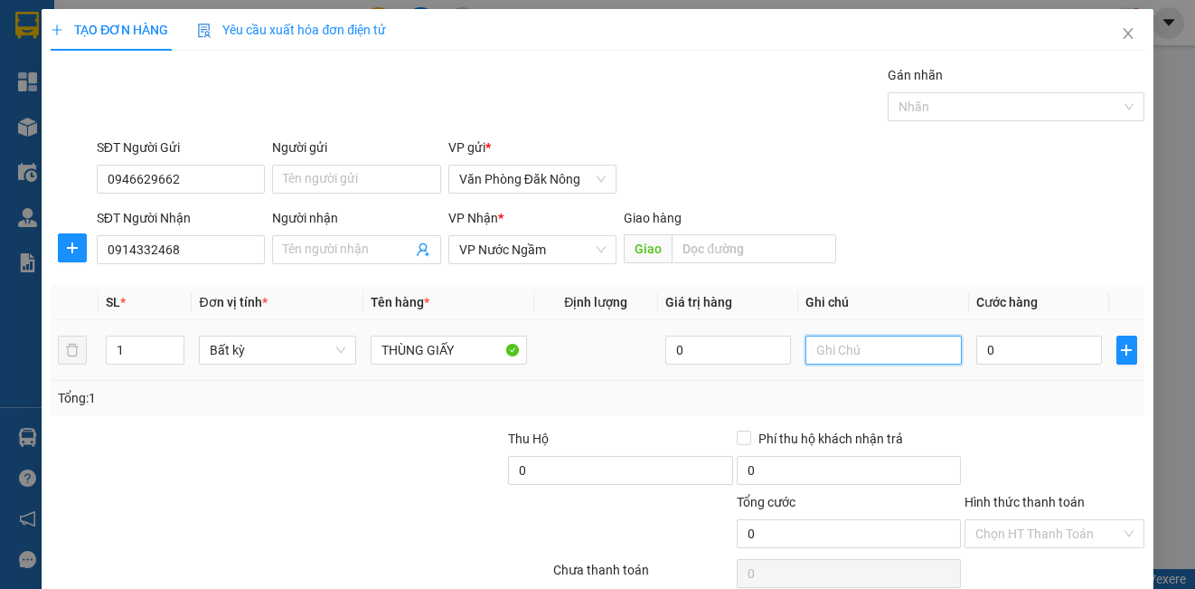
click at [926, 359] on input "text" at bounding box center [884, 349] width 156 height 29
type input "SHIP TẬN NƠI"
click at [997, 353] on input "0" at bounding box center [1039, 349] width 126 height 29
type input "3"
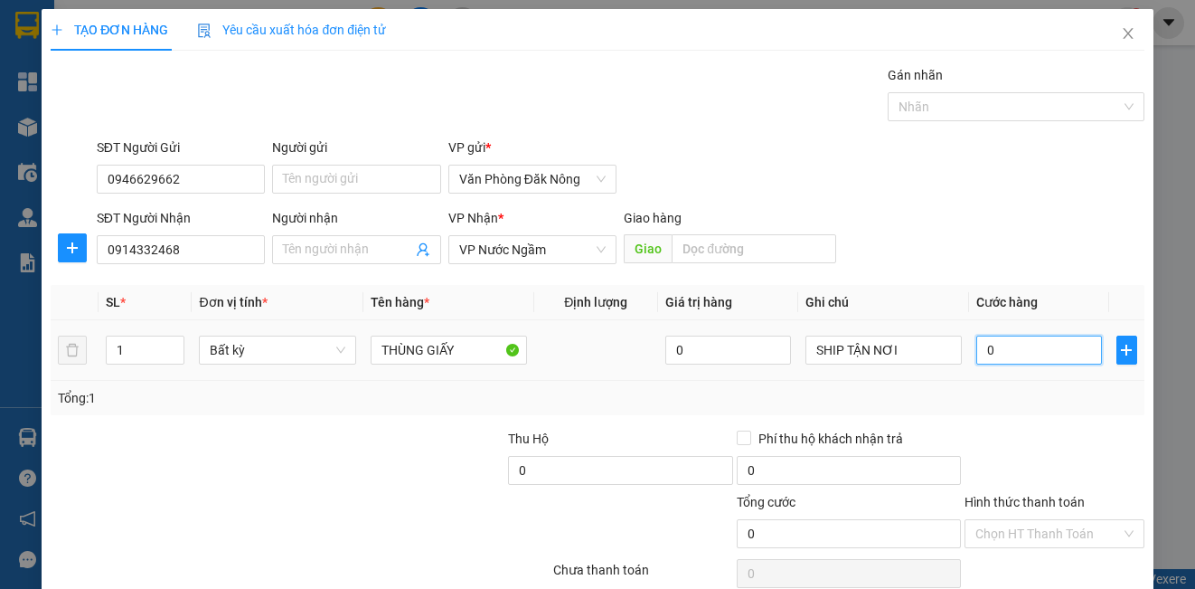
type input "3"
type input "30"
type input "300"
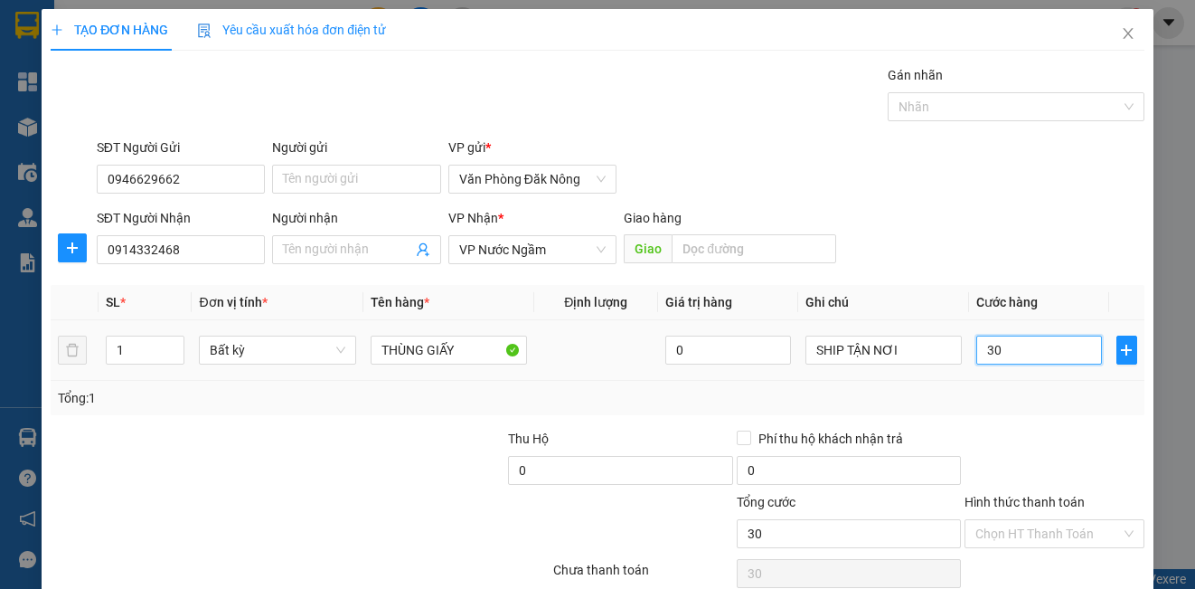
type input "300"
type input "3.000"
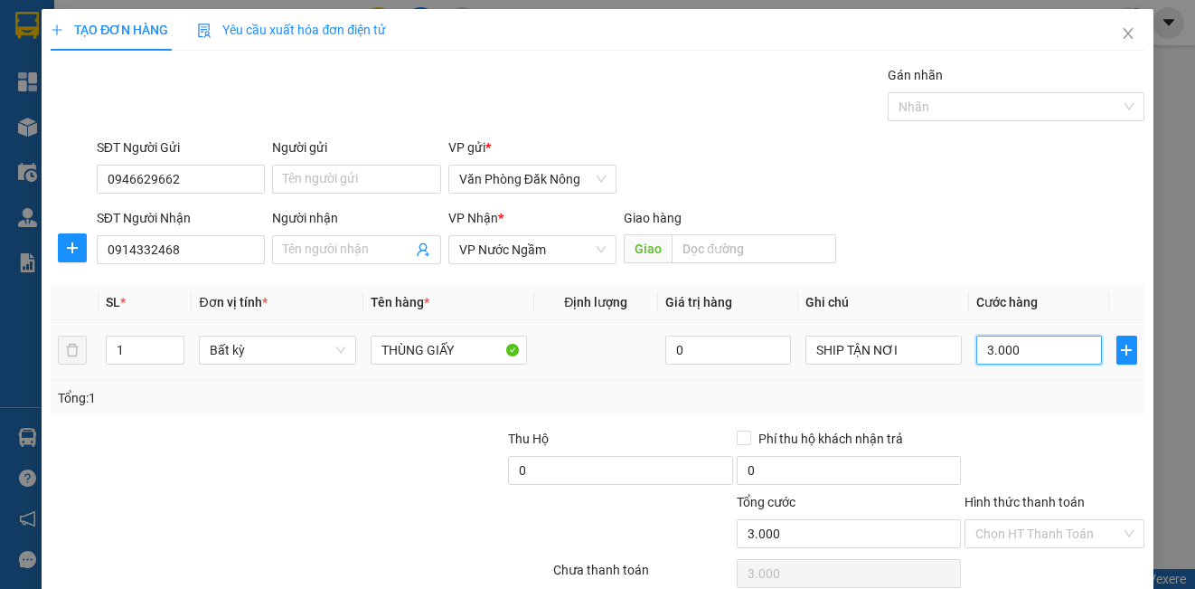
type input "30.000"
type input "300.000"
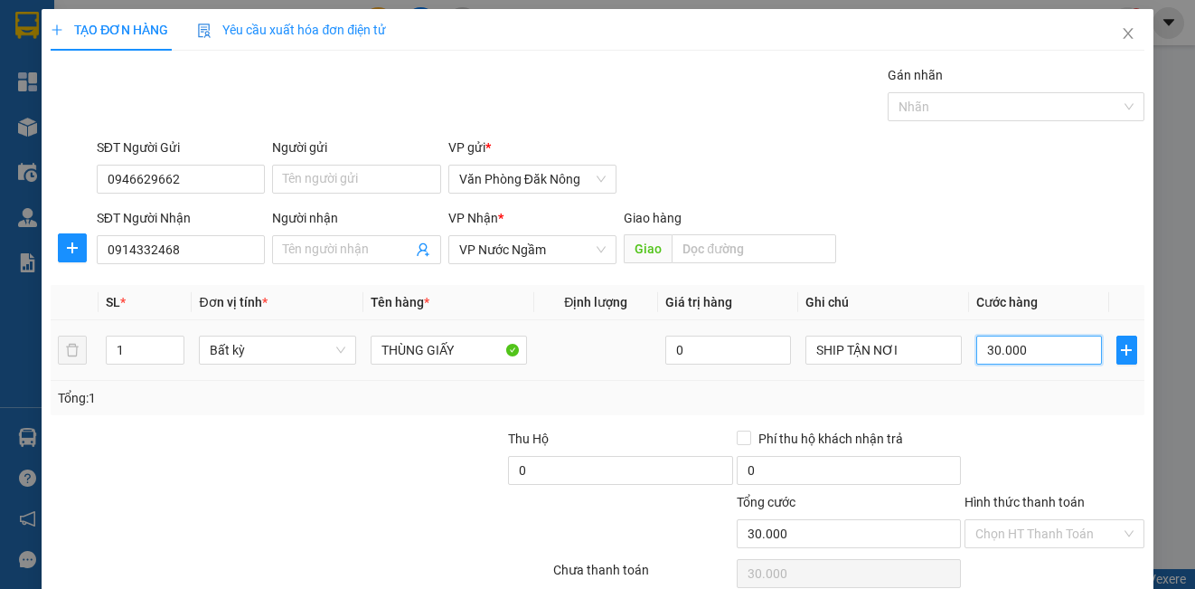
type input "300.000"
drag, startPoint x: 1024, startPoint y: 408, endPoint x: 1025, endPoint y: 419, distance: 11.8
click at [1024, 409] on div "Tổng: 1" at bounding box center [597, 398] width 1093 height 34
click at [1057, 520] on input "Hình thức thanh toán" at bounding box center [1047, 533] width 145 height 27
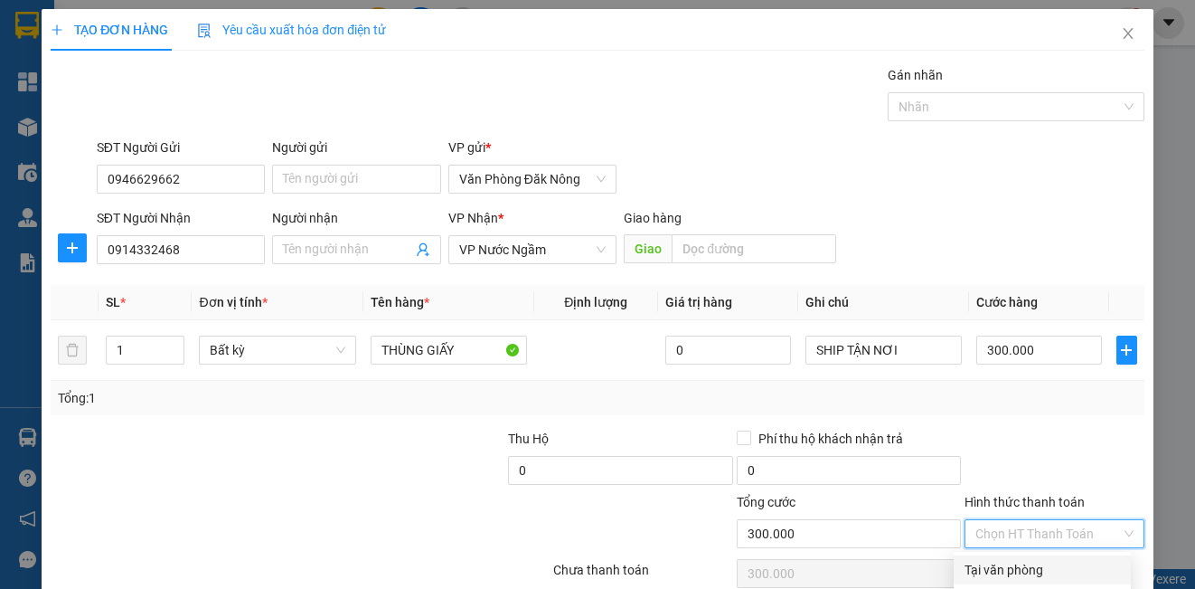
click at [1039, 560] on div "Tại văn phòng" at bounding box center [1042, 570] width 155 height 20
type input "0"
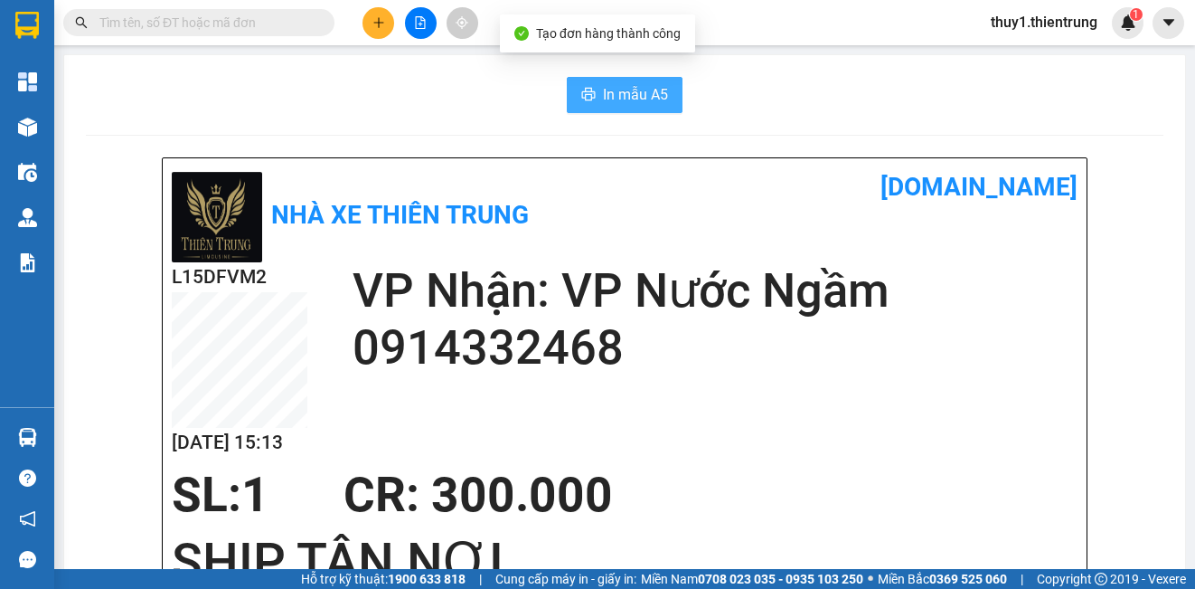
click at [661, 89] on button "In mẫu A5" at bounding box center [625, 95] width 116 height 36
drag, startPoint x: 524, startPoint y: 228, endPoint x: 327, endPoint y: 184, distance: 201.8
click at [513, 229] on b "Nhà xe Thiên Trung" at bounding box center [400, 215] width 258 height 30
